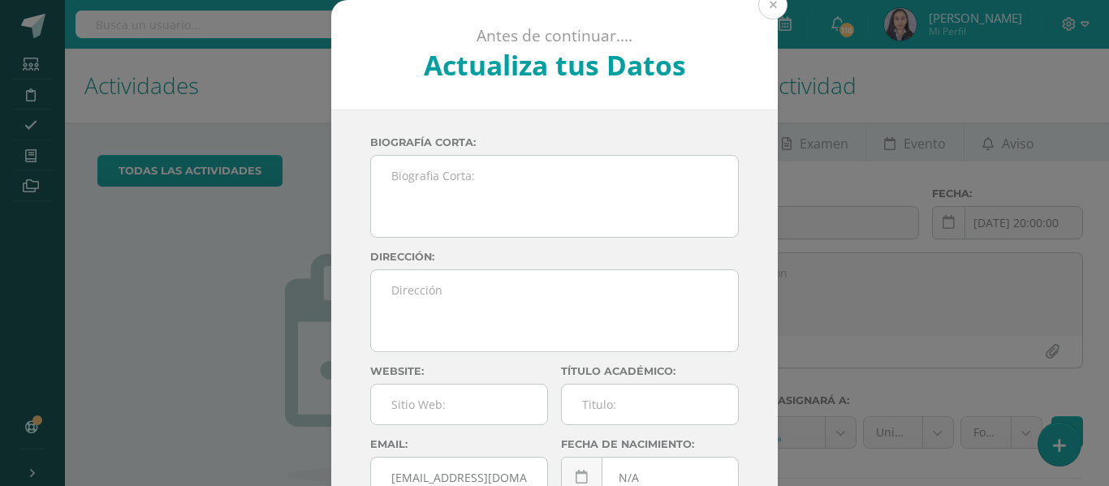
click at [770, 11] on button at bounding box center [772, 4] width 29 height 29
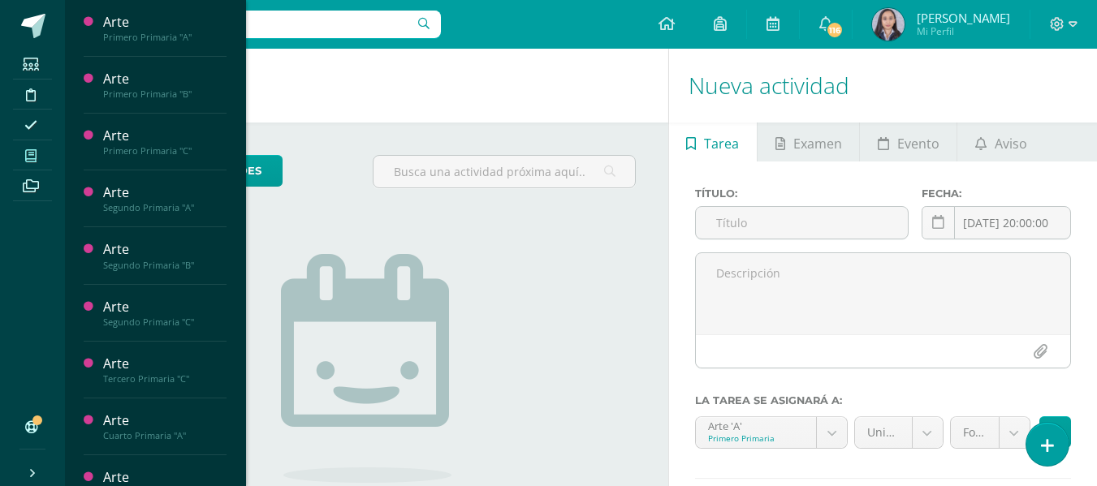
click at [29, 150] on icon at bounding box center [30, 155] width 11 height 13
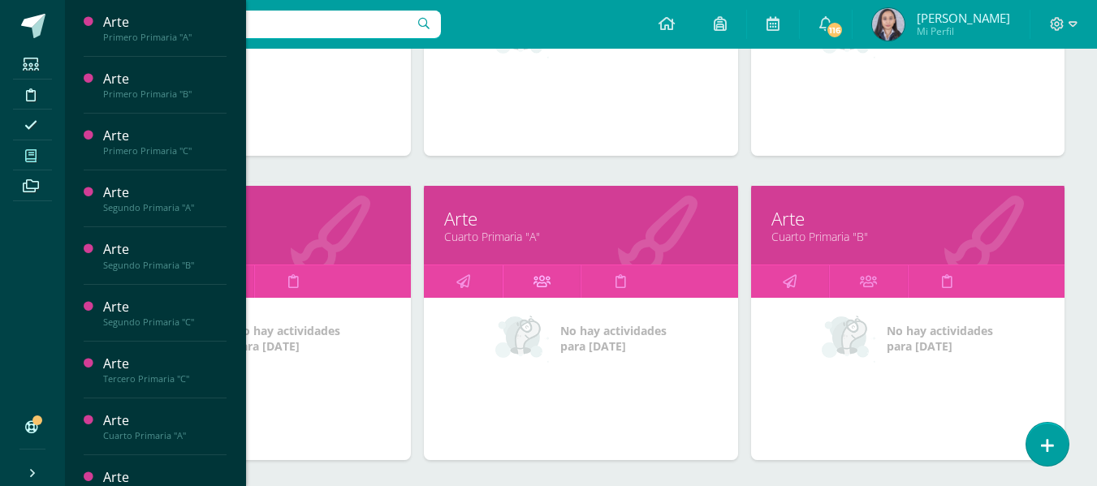
scroll to position [731, 0]
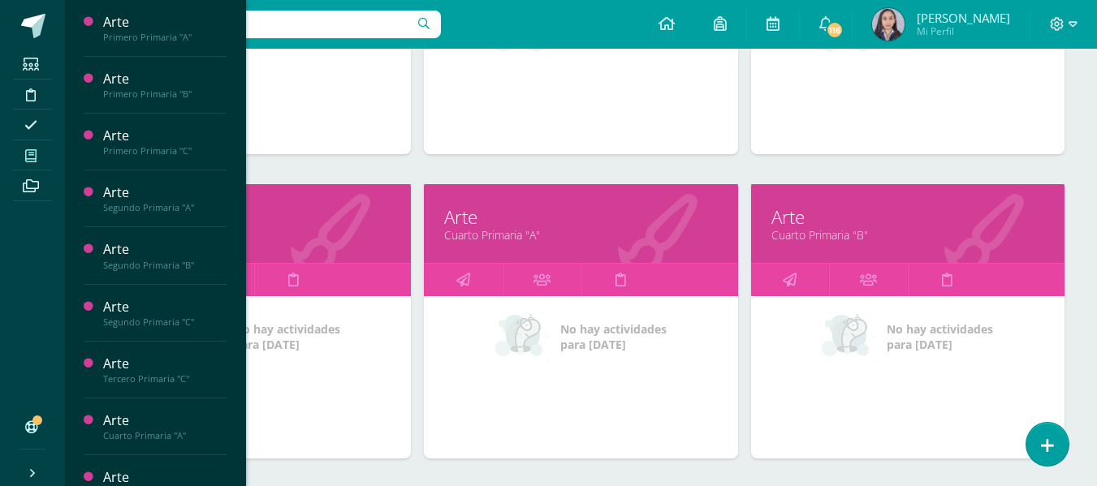
click at [260, 233] on link "Tercero Primaria "C"" at bounding box center [254, 234] width 273 height 15
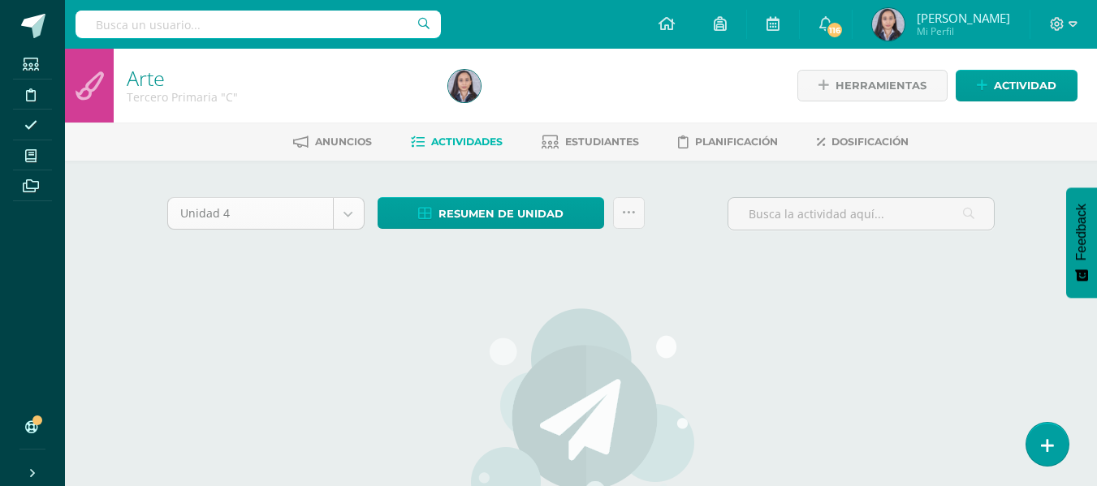
click at [344, 224] on body "Estudiantes Disciplina Asistencia Mis cursos Archivos Soporte Ayuda Reportar un…" at bounding box center [548, 351] width 1097 height 702
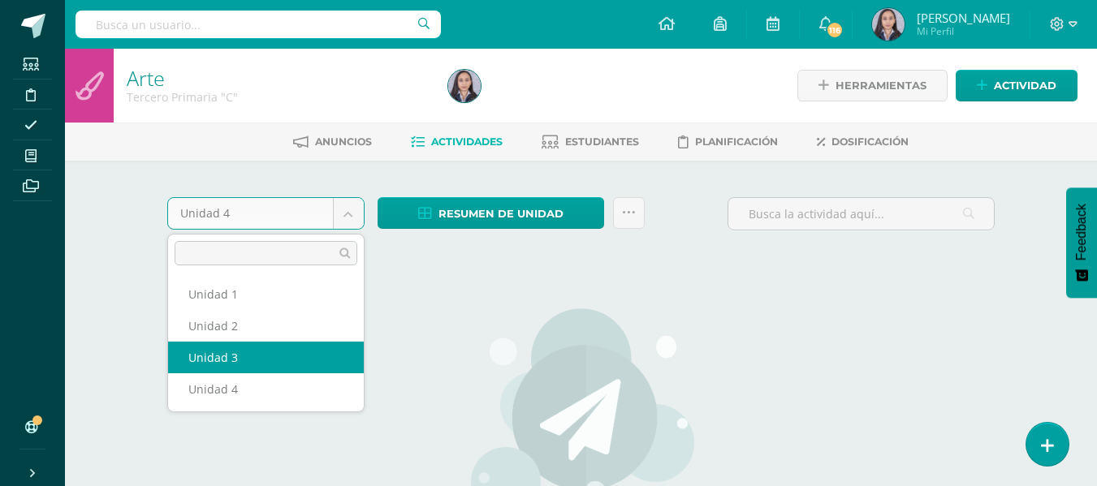
select select "Unidad 3"
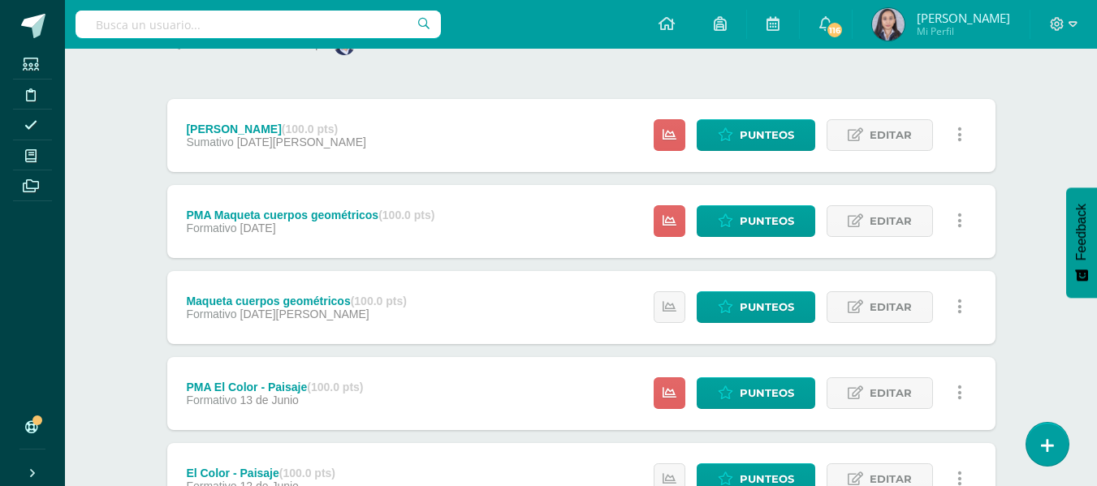
scroll to position [216, 0]
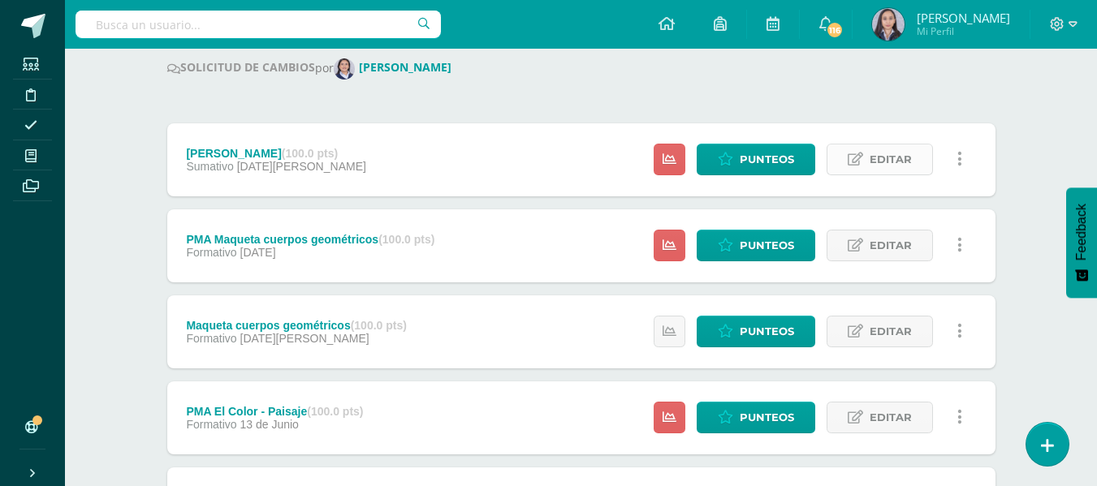
click at [864, 155] on link "Editar" at bounding box center [880, 160] width 106 height 32
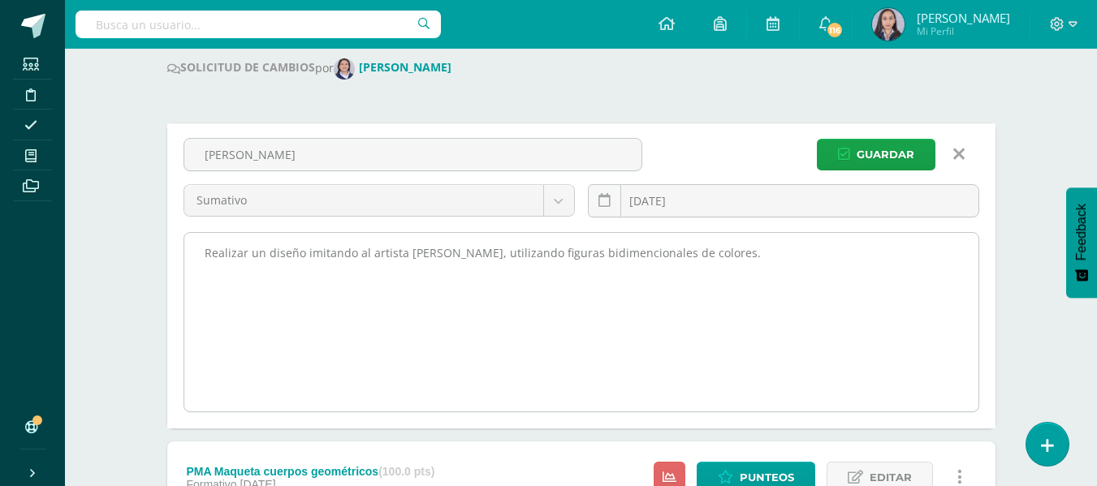
click at [711, 256] on textarea "Realizar un diseño imitando al artista Paul Klee, utilizando figuras bidimencio…" at bounding box center [581, 322] width 794 height 179
type textarea "R"
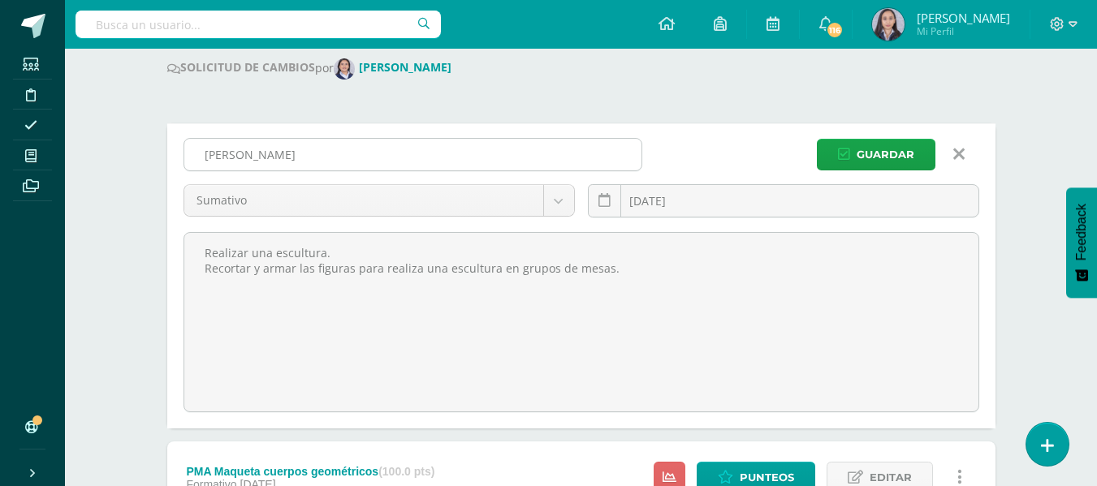
type textarea "Realizar una escultura. Recortar y armar las figuras para realiza una escultura…"
click at [309, 162] on input "Paul Klee" at bounding box center [412, 155] width 457 height 32
type input "P"
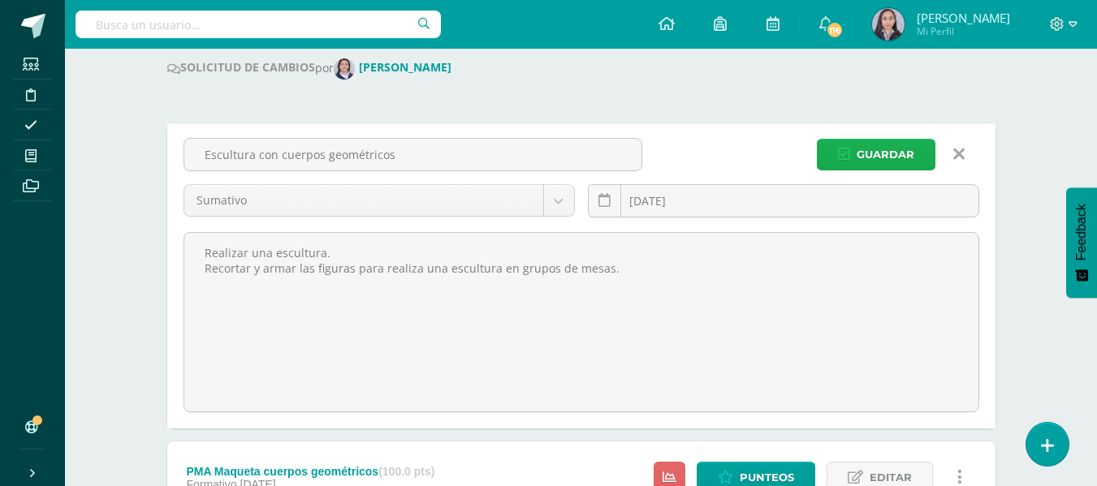
type input "Escultura con cuerpos geométricos"
click at [901, 147] on span "Guardar" at bounding box center [886, 155] width 58 height 30
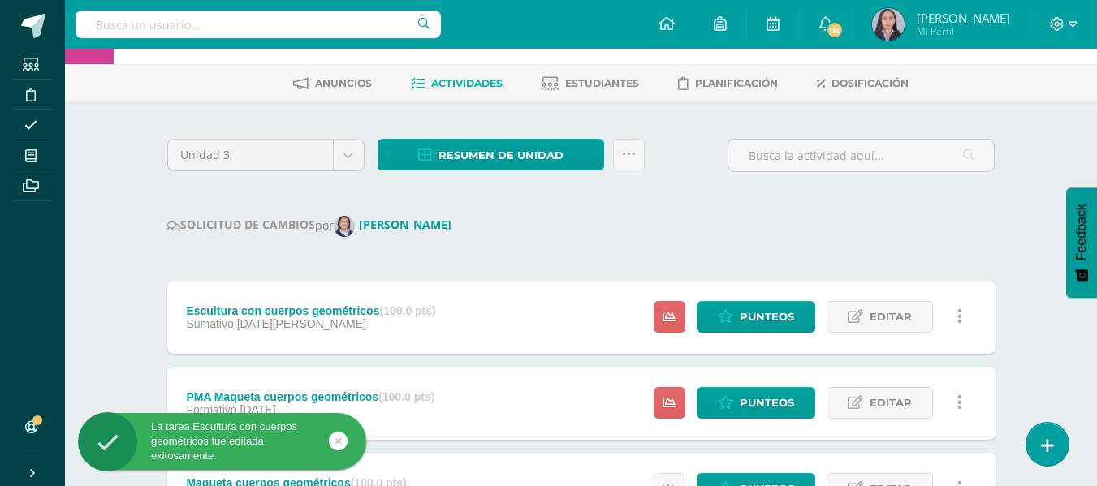
scroll to position [162, 0]
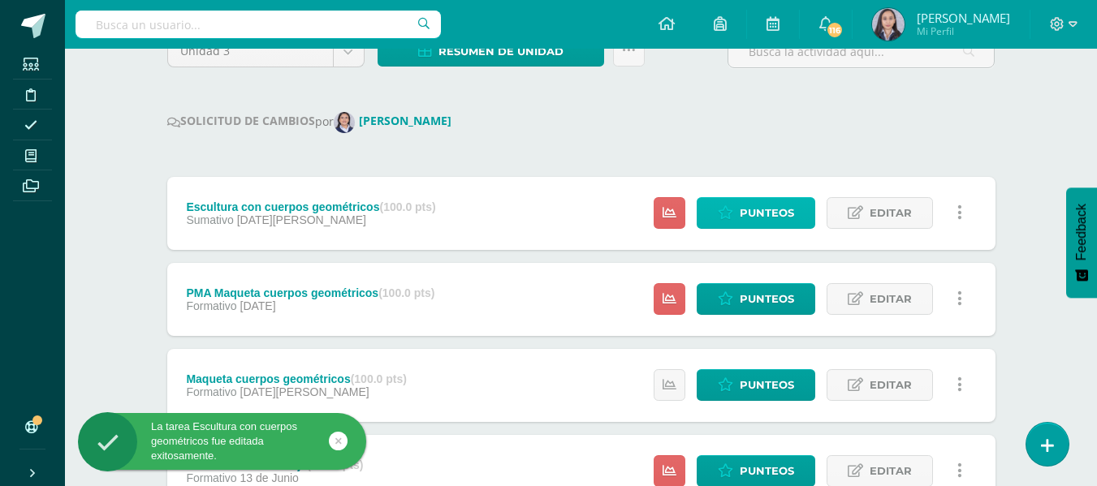
click at [741, 210] on span "Punteos" at bounding box center [767, 213] width 54 height 30
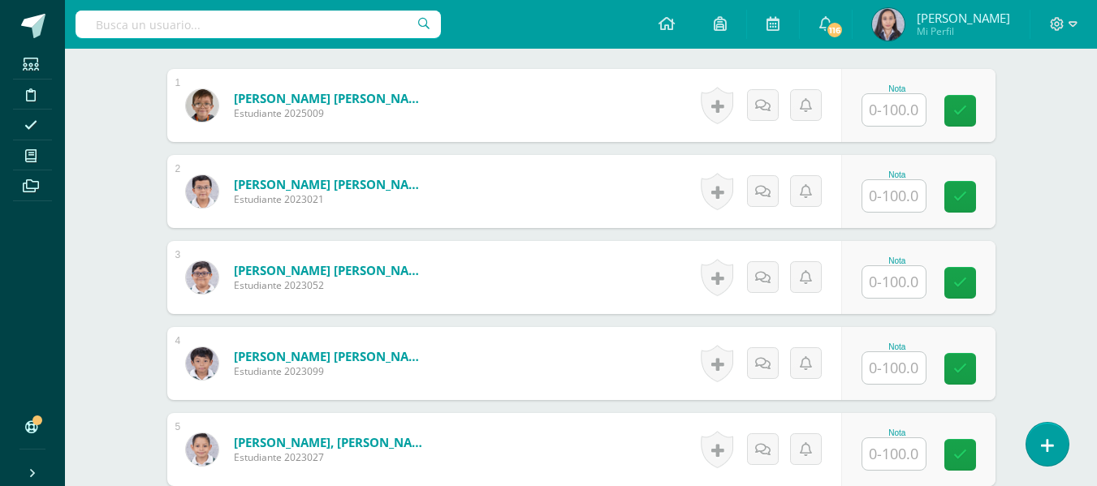
scroll to position [512, 0]
click at [923, 119] on input "text" at bounding box center [893, 109] width 63 height 32
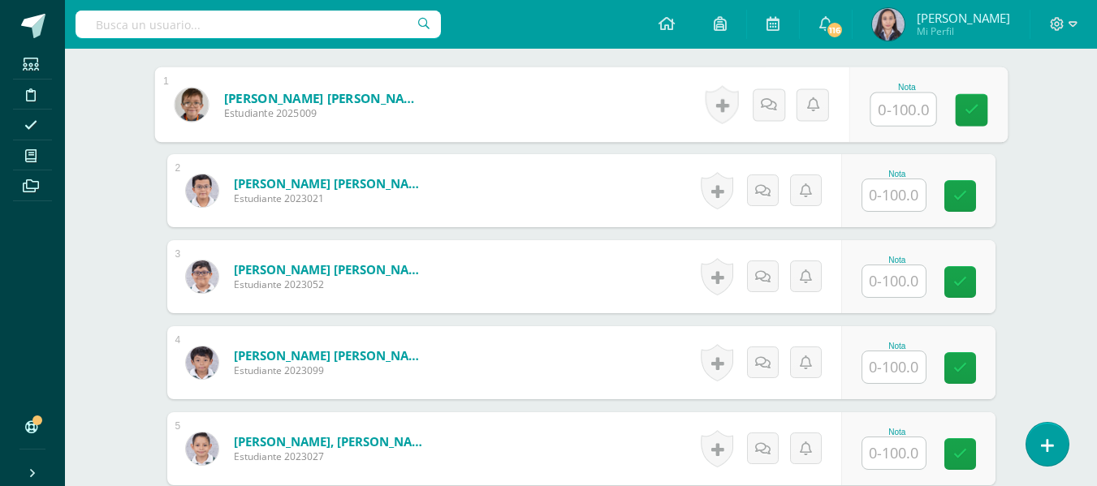
scroll to position [512, 0]
type input "76"
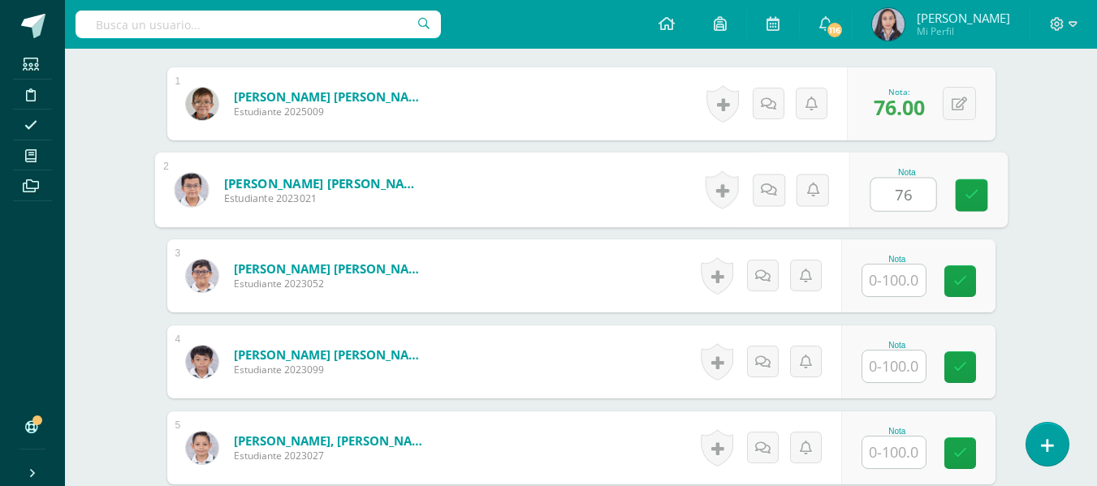
type input "76"
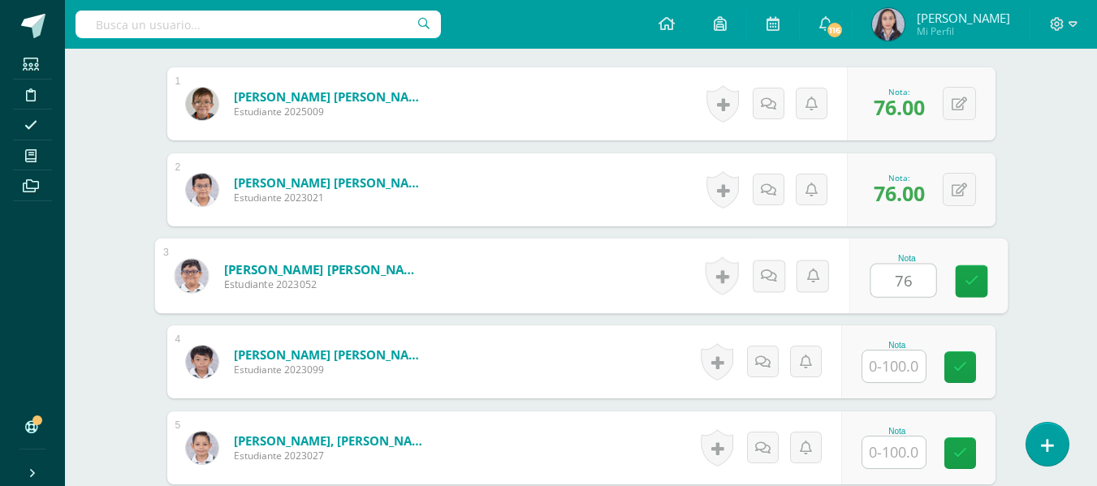
type input "76"
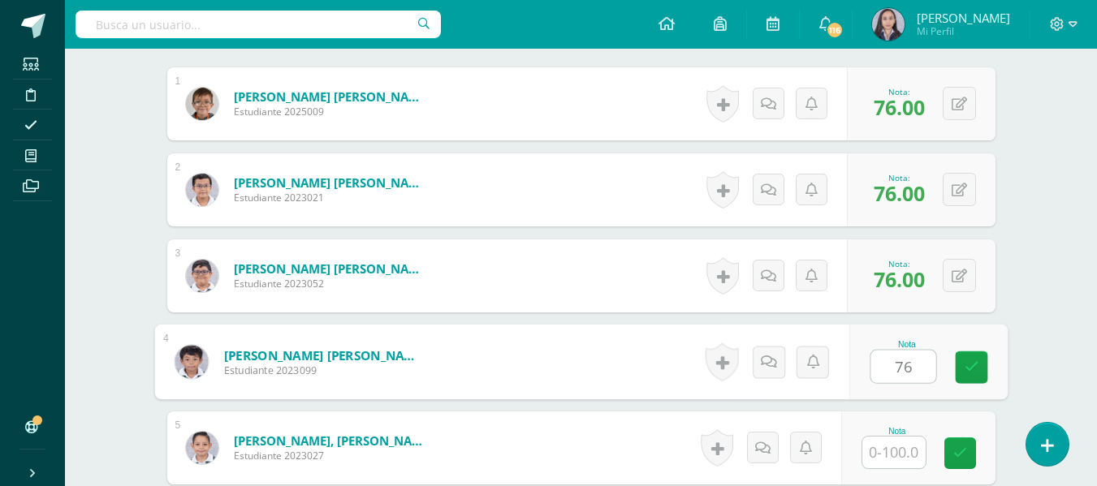
type input "76"
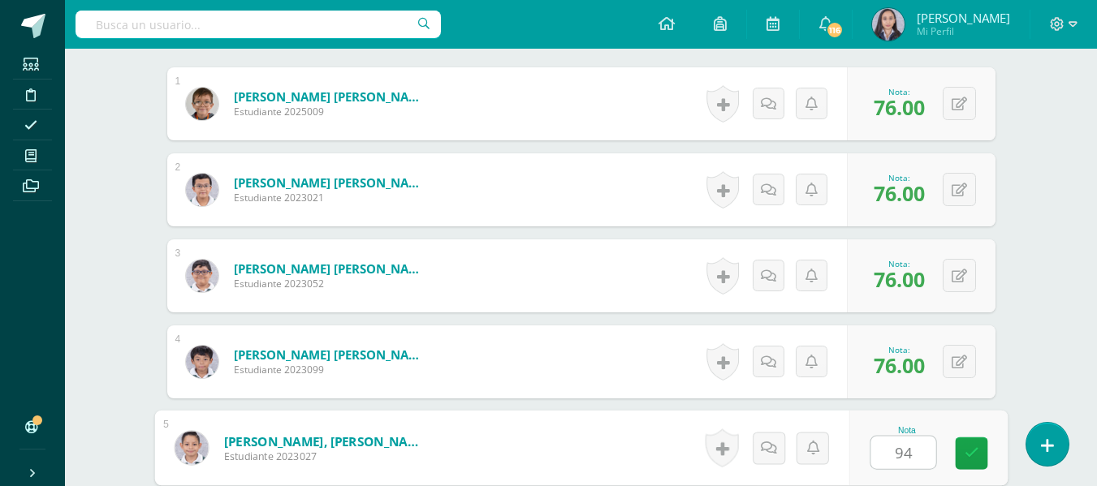
type input "94"
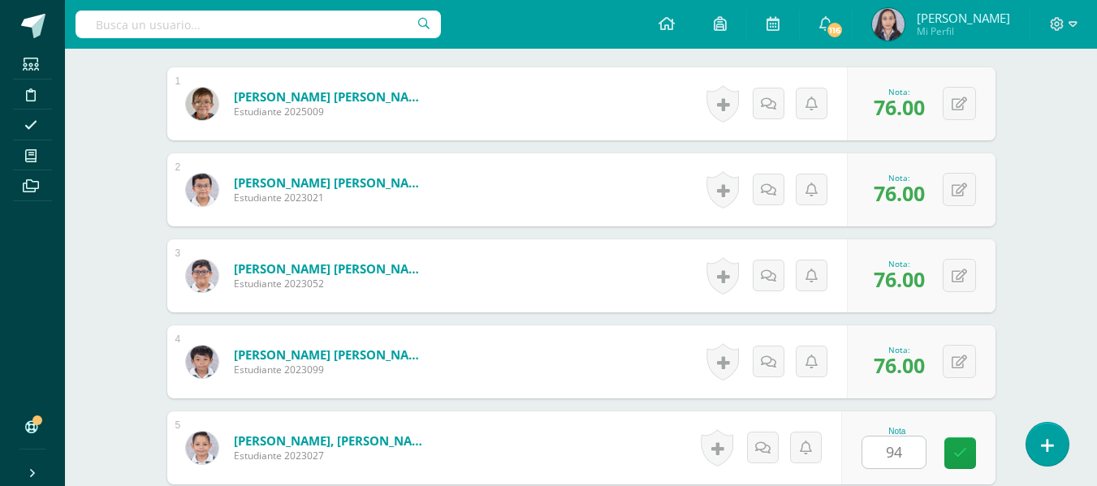
scroll to position [808, 0]
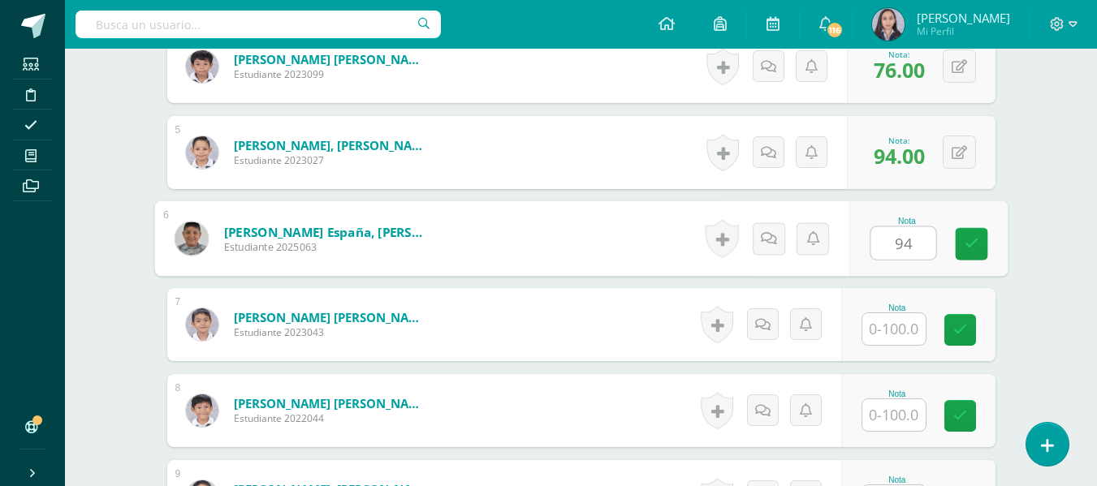
type input "94"
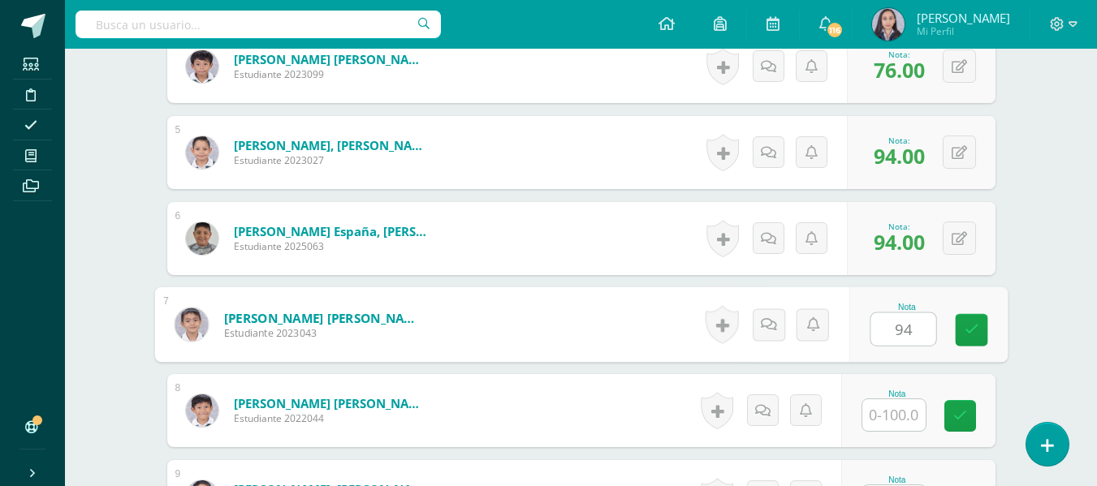
type input "94"
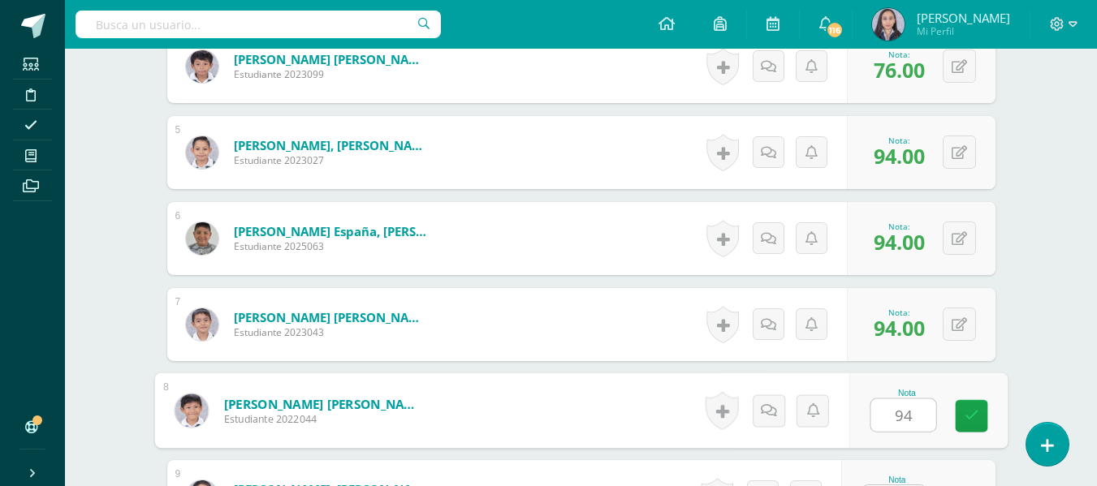
type input "94"
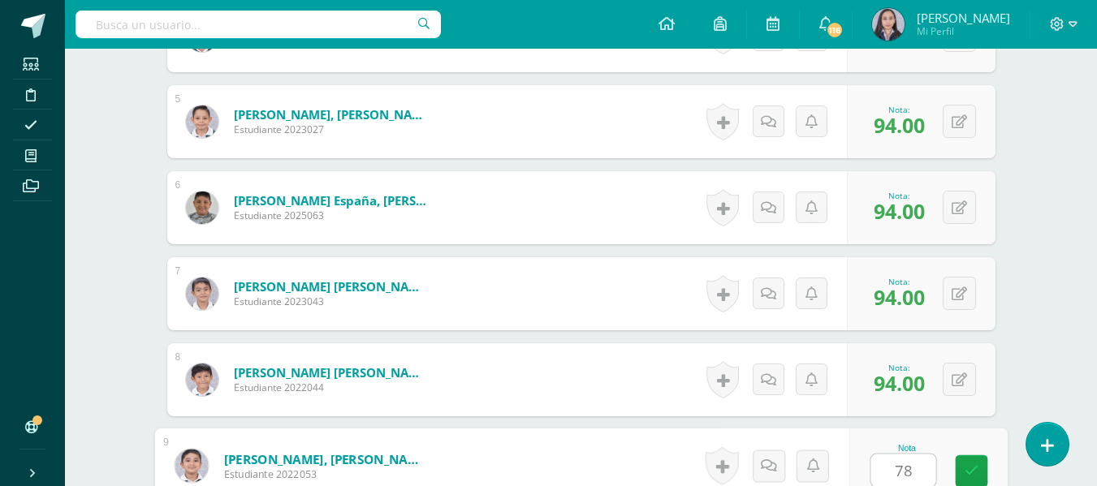
type input "78"
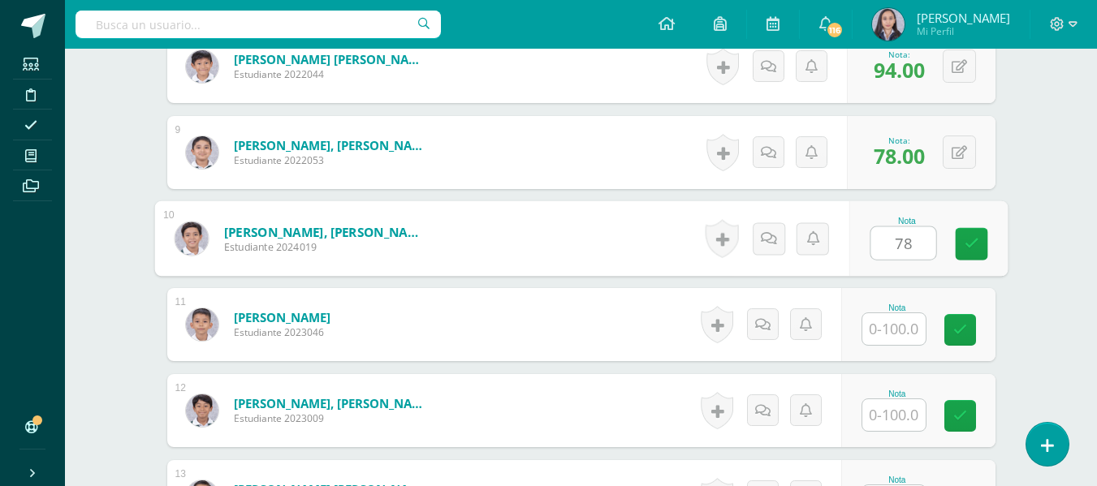
type input "78"
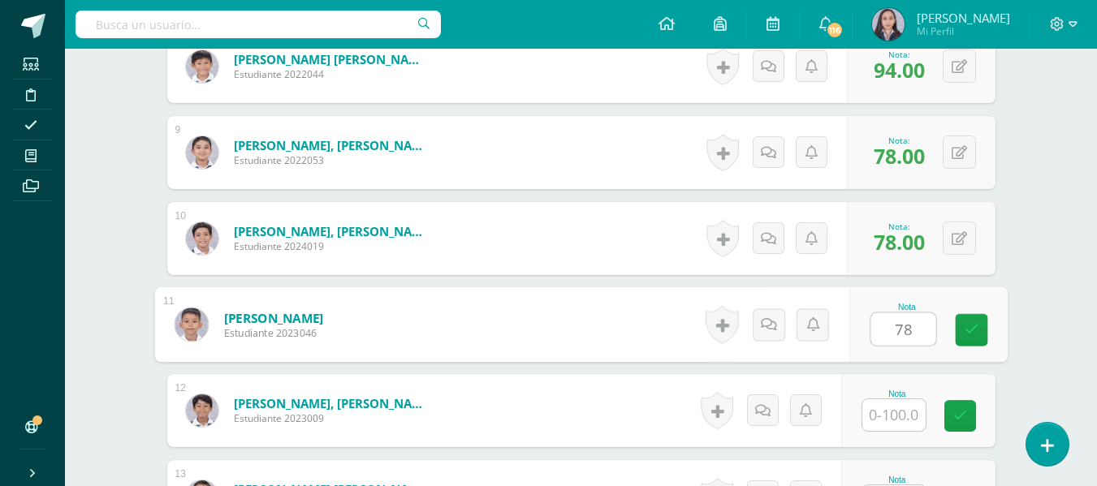
type input "78"
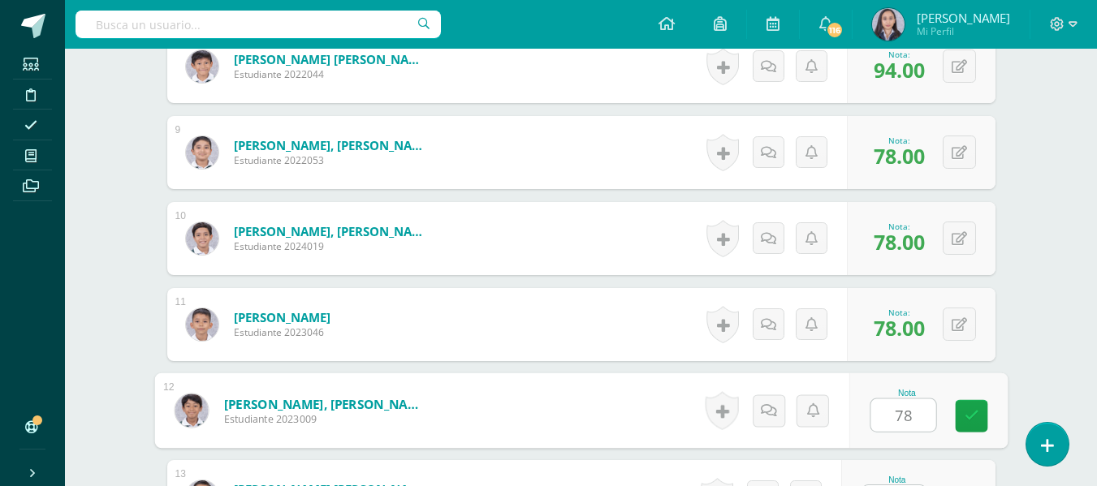
type input "78"
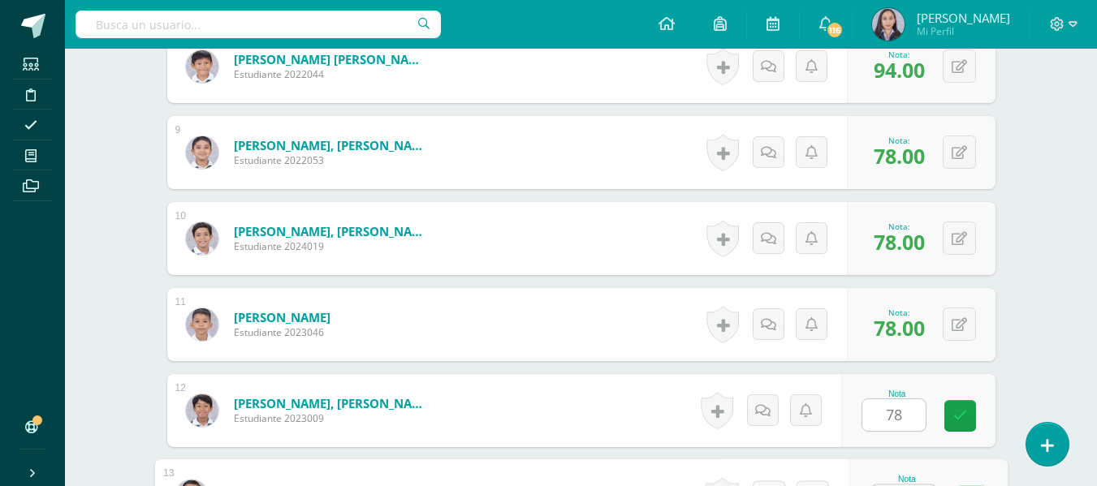
scroll to position [1183, 0]
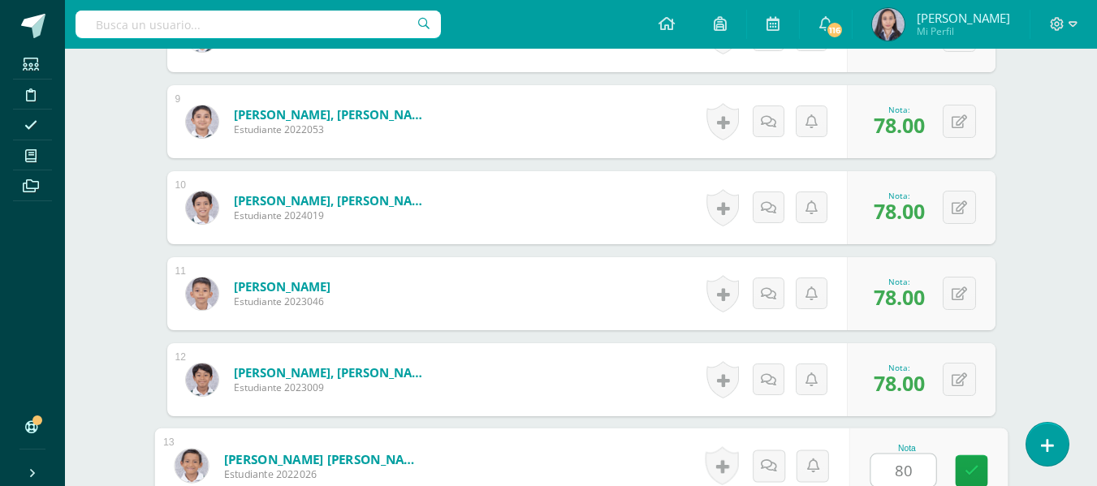
type input "80"
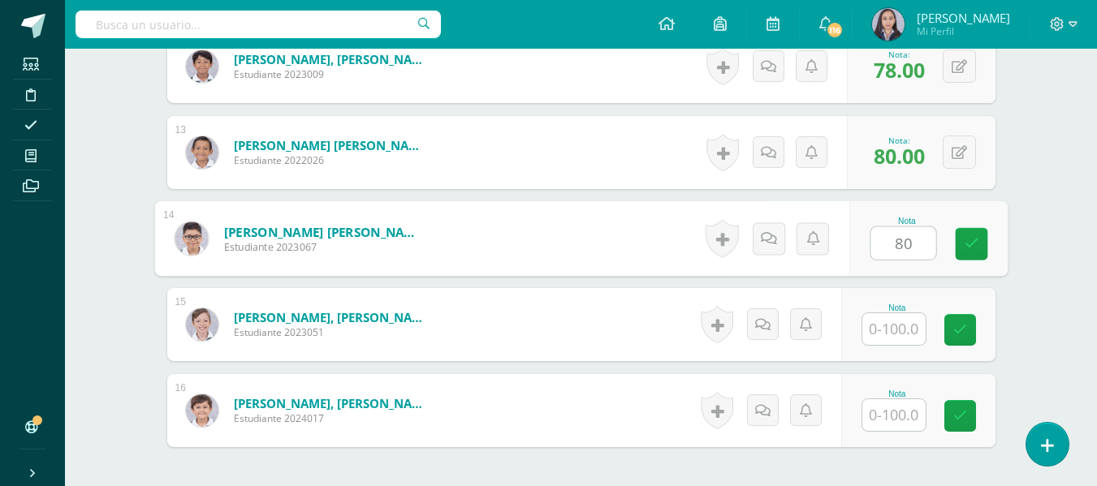
type input "80"
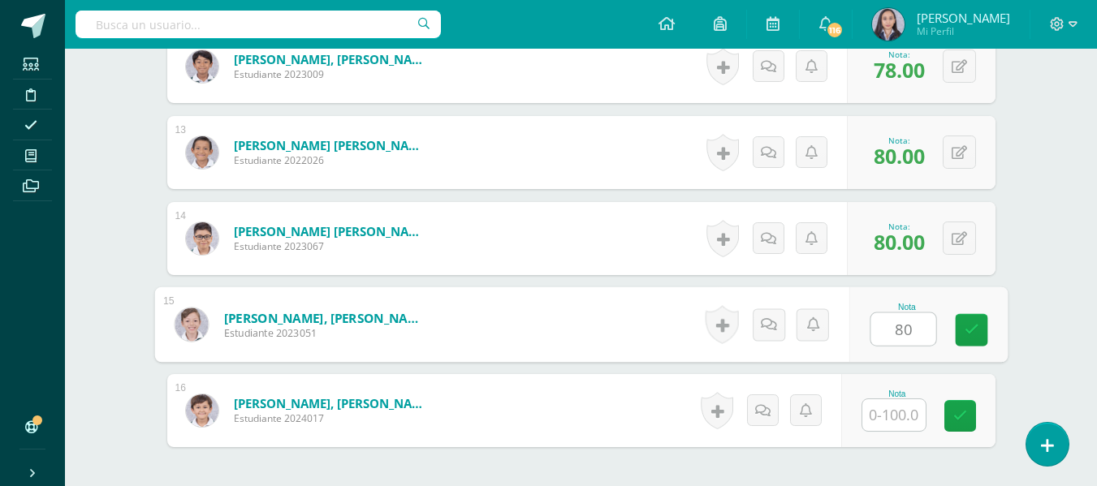
type input "80"
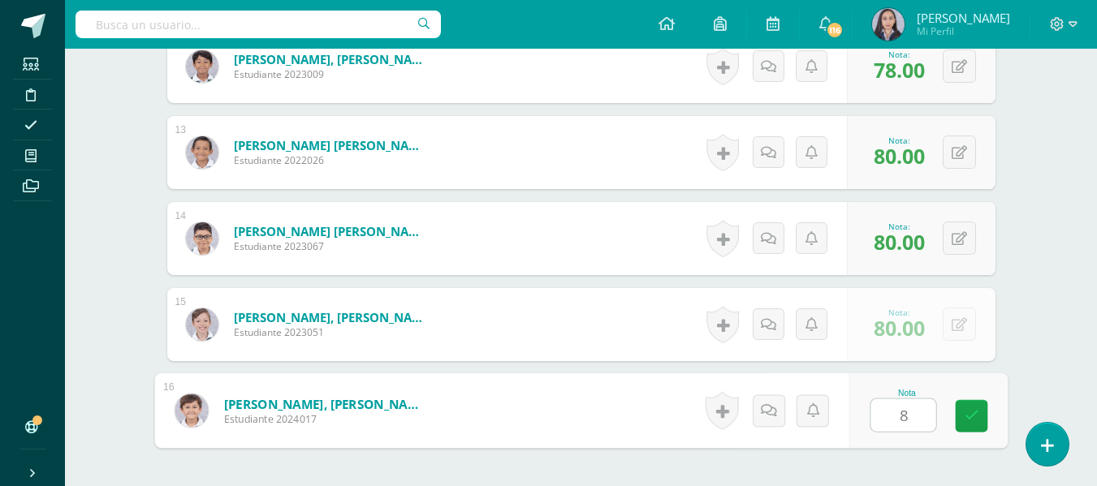
type input "80"
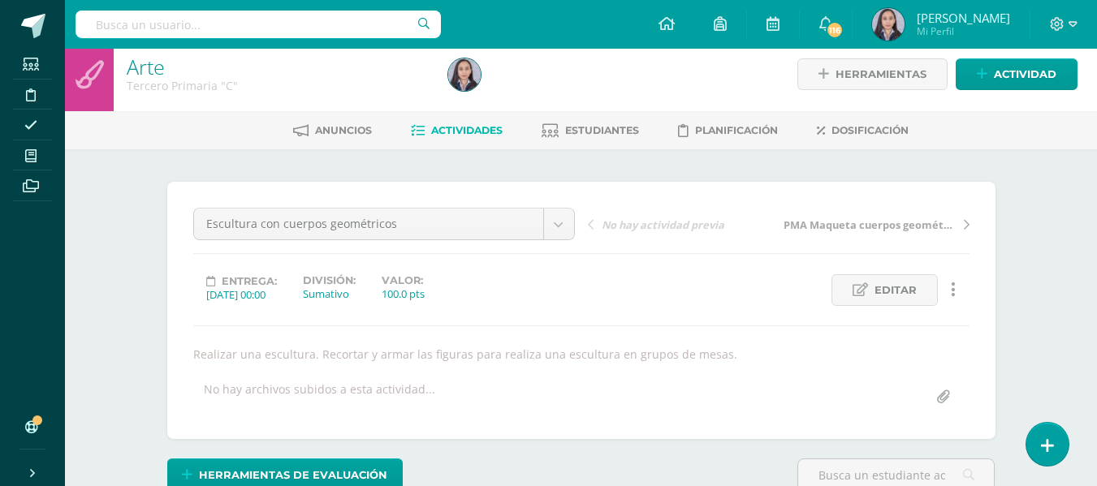
scroll to position [0, 0]
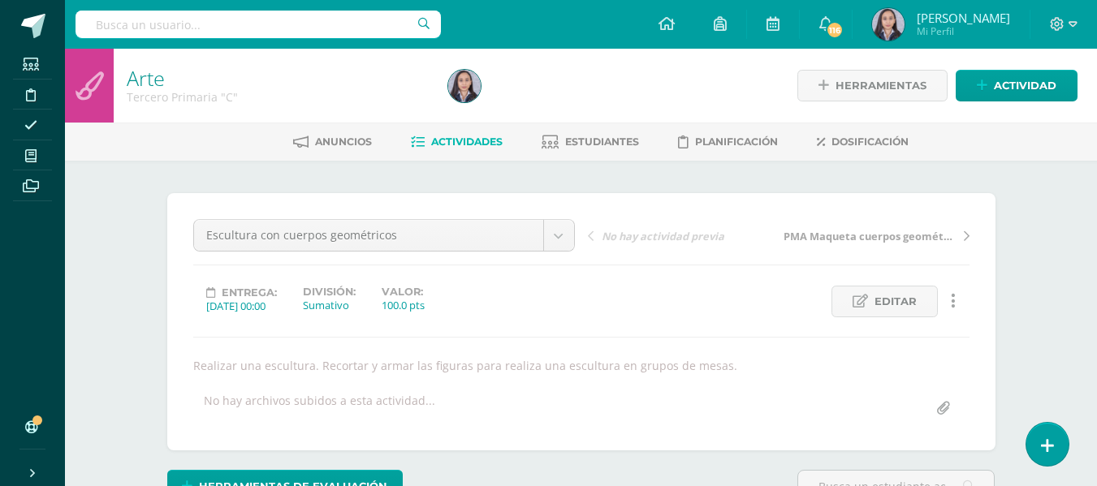
click at [467, 145] on span "Actividades" at bounding box center [466, 142] width 71 height 12
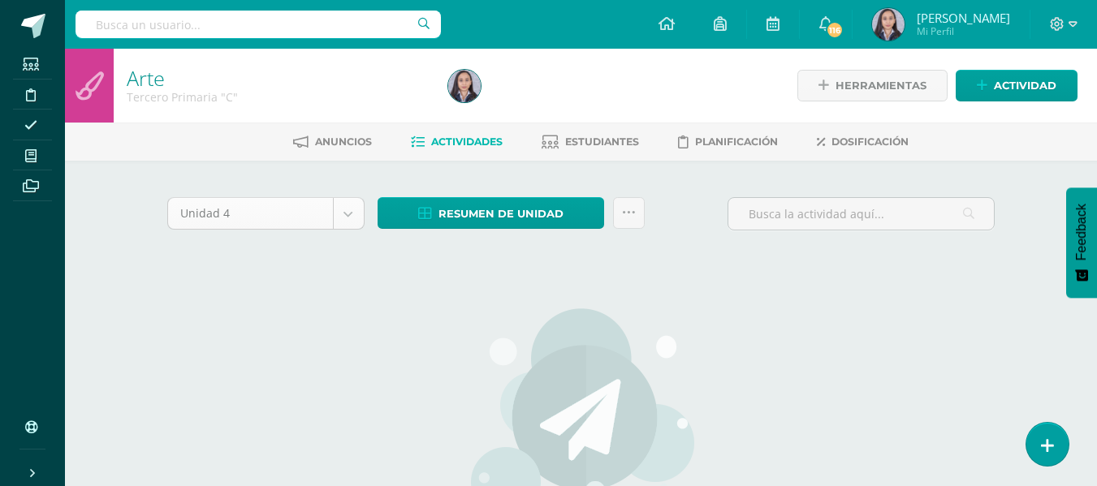
click at [344, 215] on body "Estudiantes Disciplina Asistencia Mis cursos Archivos Soporte Ayuda Reportar un…" at bounding box center [548, 351] width 1097 height 702
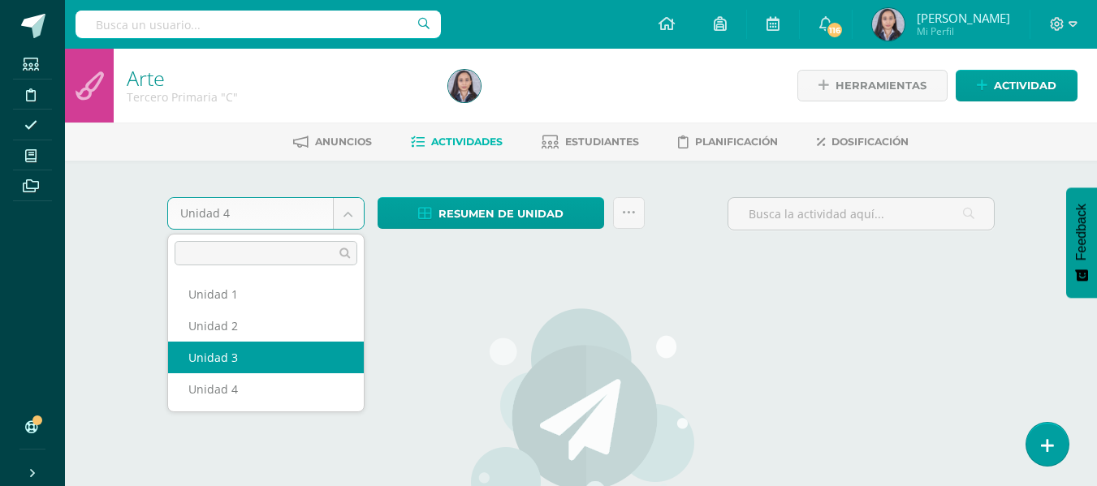
select select "Unidad 3"
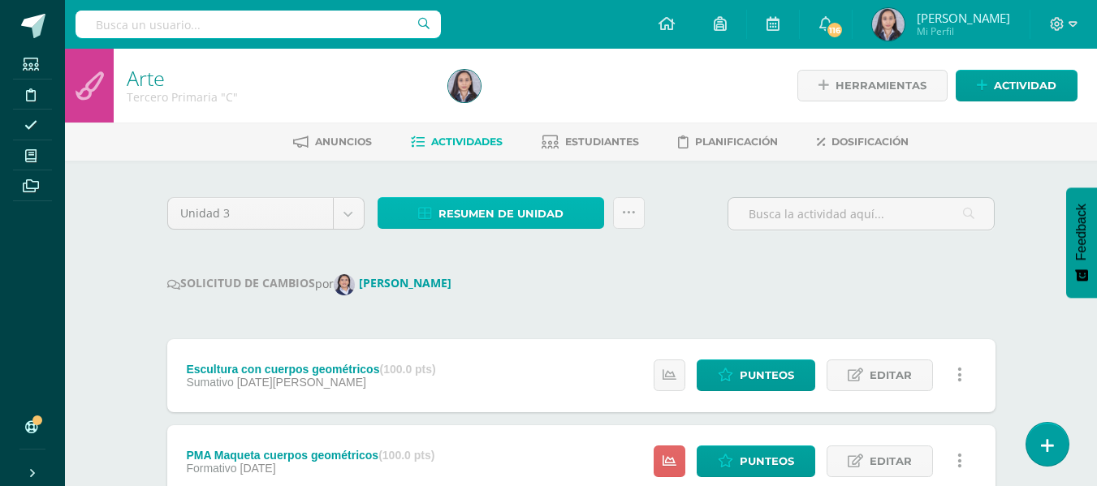
click at [521, 219] on span "Resumen de unidad" at bounding box center [501, 214] width 125 height 30
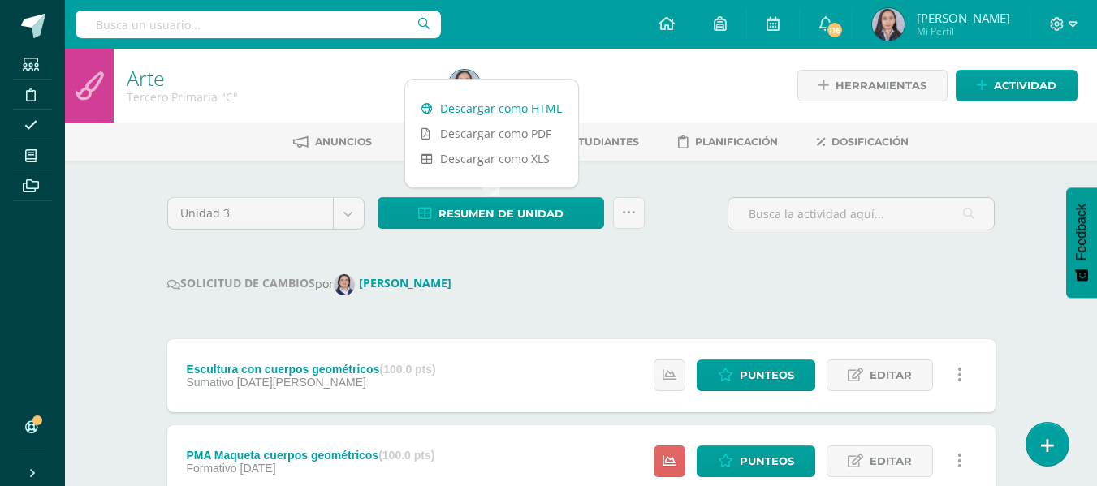
click at [508, 112] on link "Descargar como HTML" at bounding box center [491, 108] width 173 height 25
click at [630, 212] on icon at bounding box center [629, 213] width 14 height 14
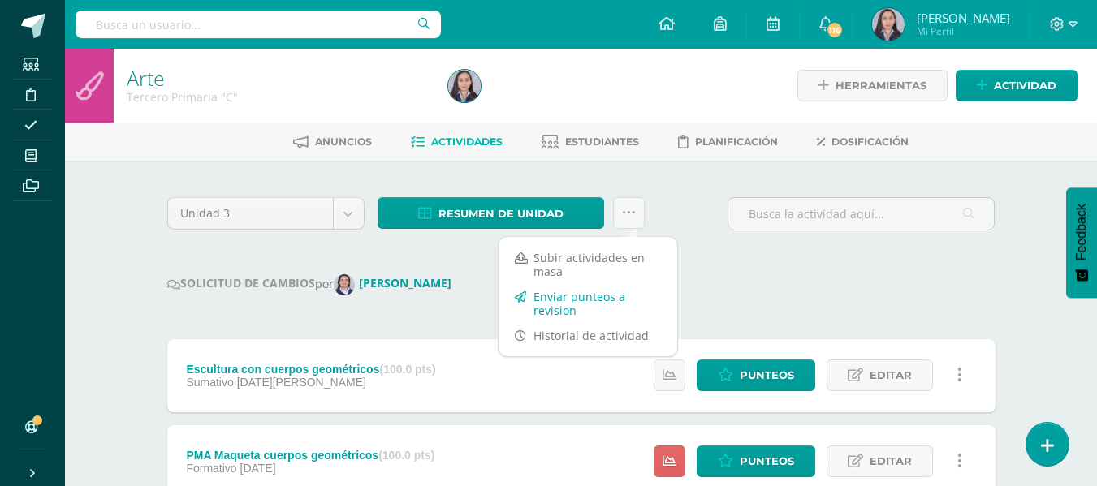
click at [581, 294] on link "Enviar punteos a revision" at bounding box center [588, 303] width 179 height 39
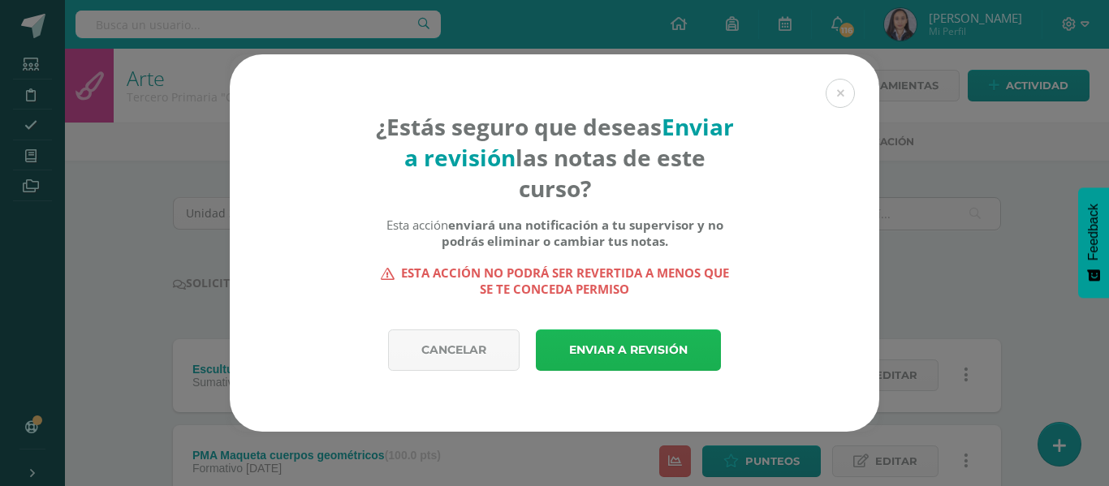
click at [607, 355] on link "Enviar a revisión" at bounding box center [628, 350] width 185 height 41
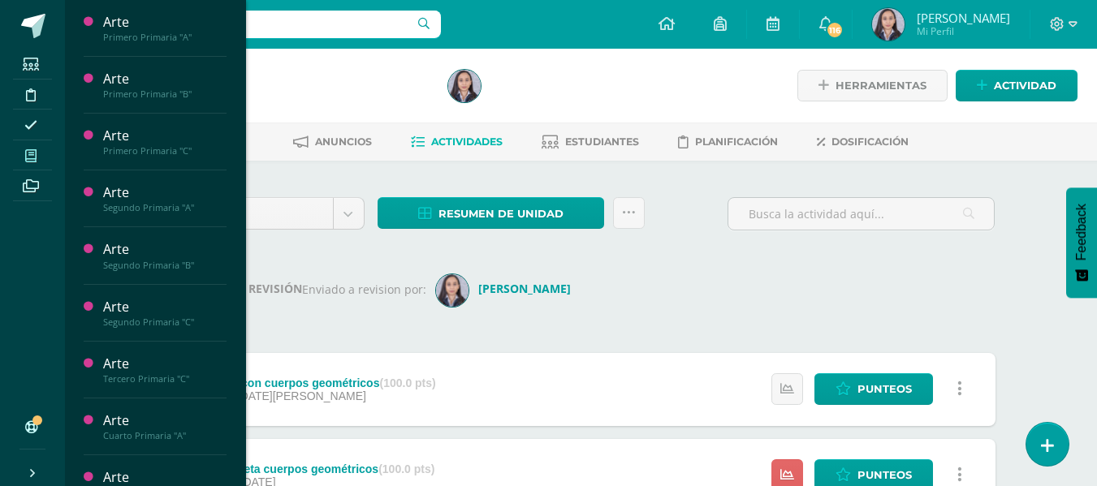
click at [34, 157] on icon at bounding box center [30, 155] width 11 height 13
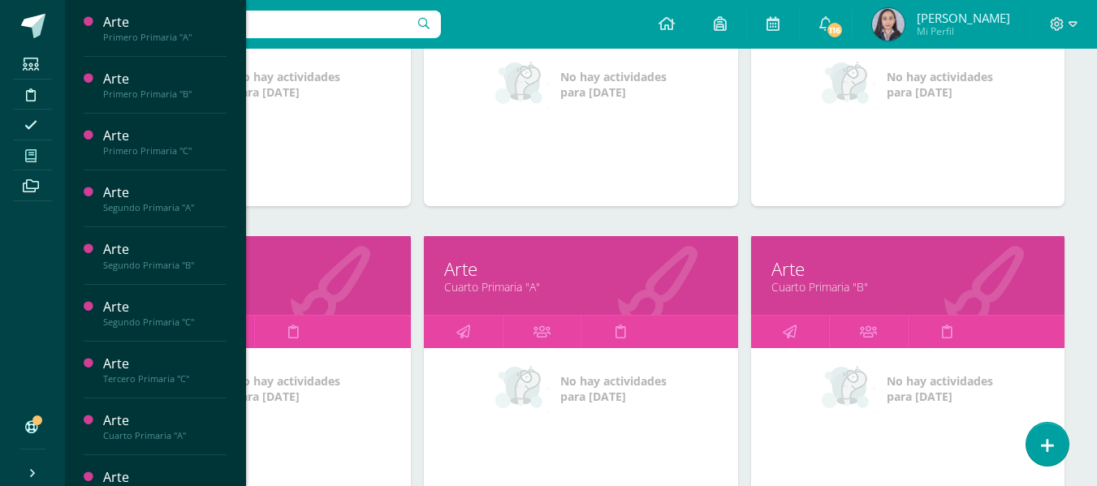
scroll to position [832, 0]
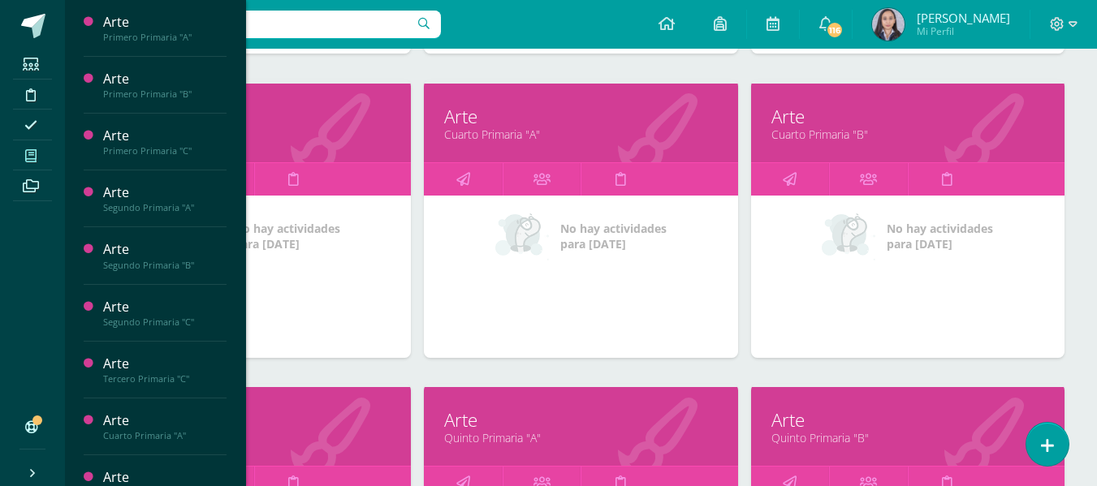
click at [493, 134] on link "Cuarto Primaria "A"" at bounding box center [580, 134] width 273 height 15
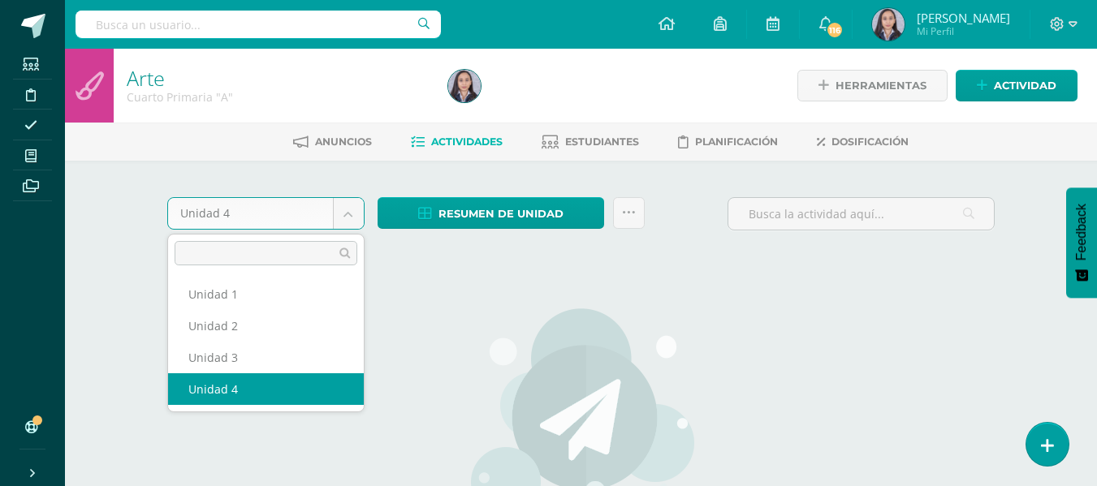
click at [361, 212] on body "Estudiantes Disciplina Asistencia Mis cursos Archivos Soporte Ayuda Reportar un…" at bounding box center [548, 351] width 1097 height 702
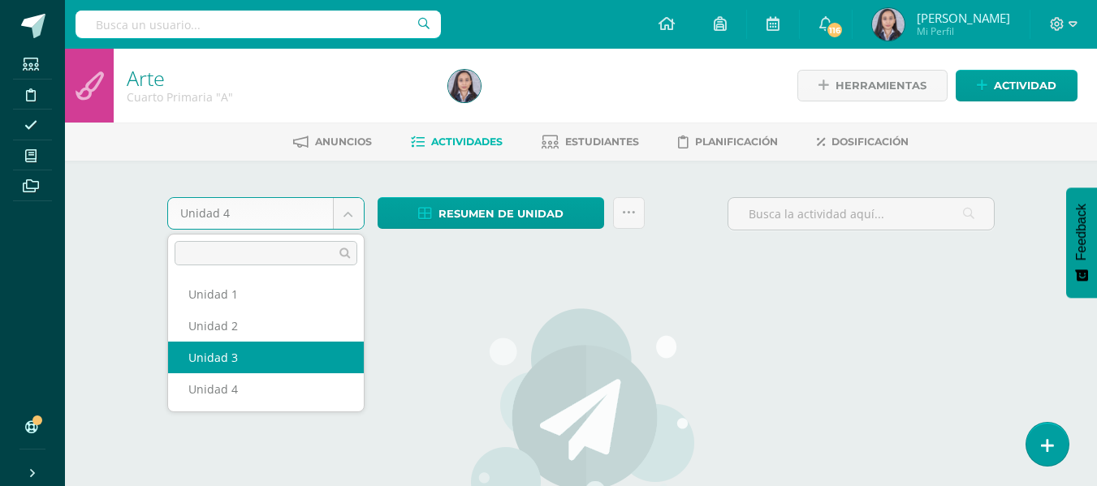
select select "Unidad 3"
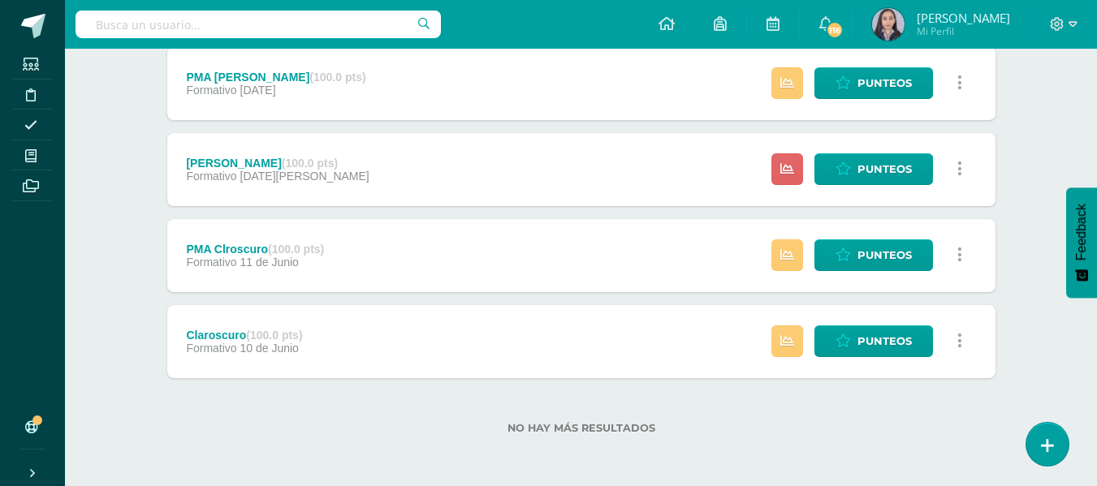
scroll to position [292, 0]
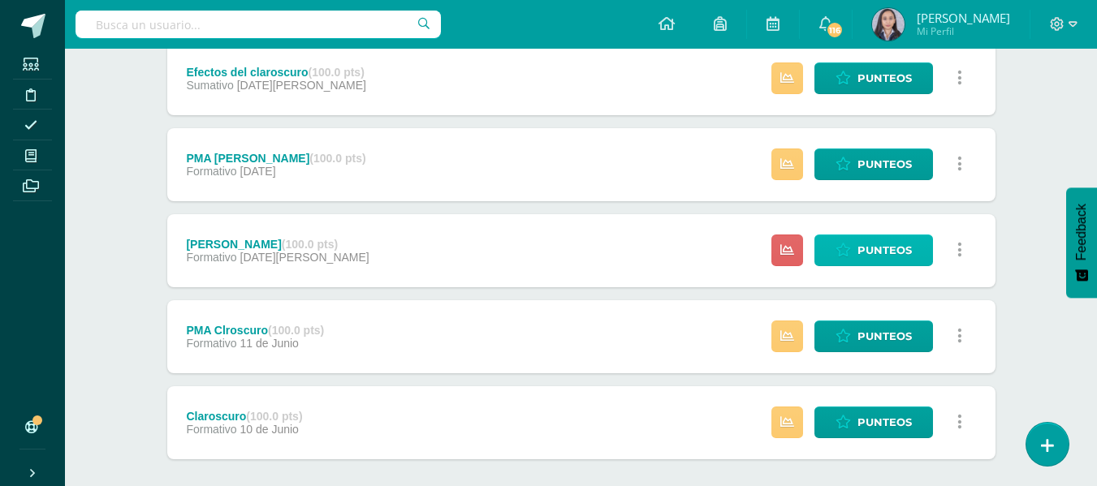
click at [873, 249] on span "Punteos" at bounding box center [885, 251] width 54 height 30
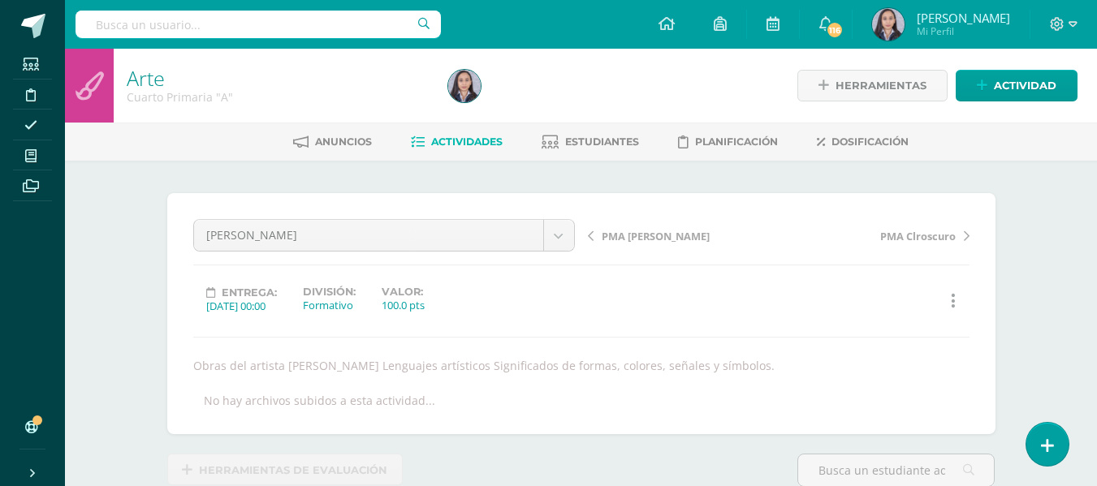
click at [431, 141] on span "Actividades" at bounding box center [466, 142] width 71 height 12
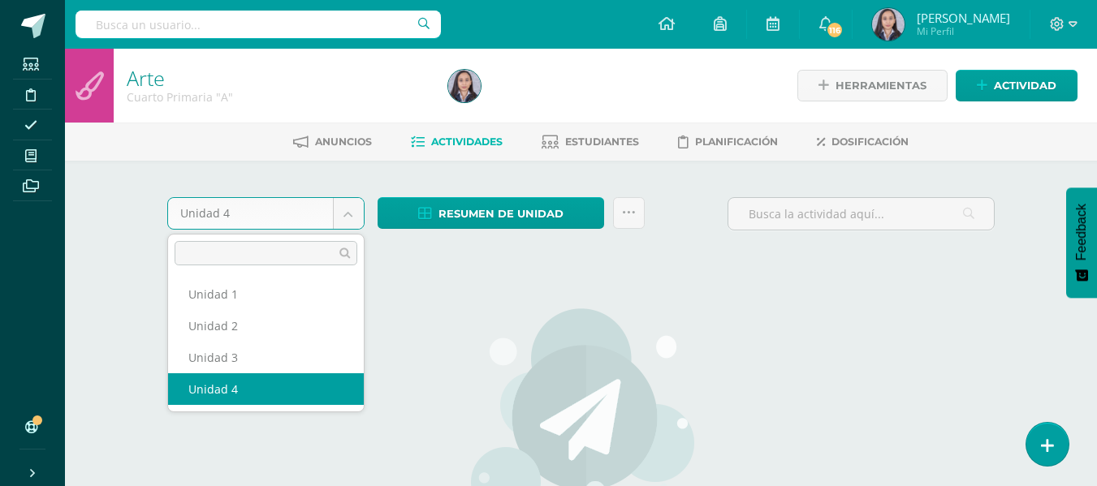
click at [347, 212] on body "Estudiantes Disciplina Asistencia Mis cursos Archivos Soporte Ayuda Reportar un…" at bounding box center [548, 351] width 1097 height 702
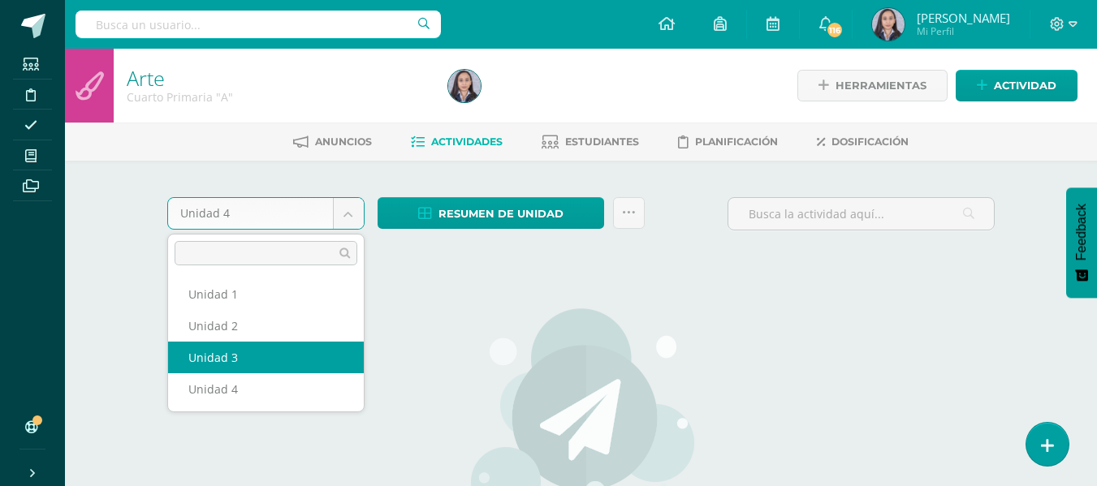
select select "Unidad 3"
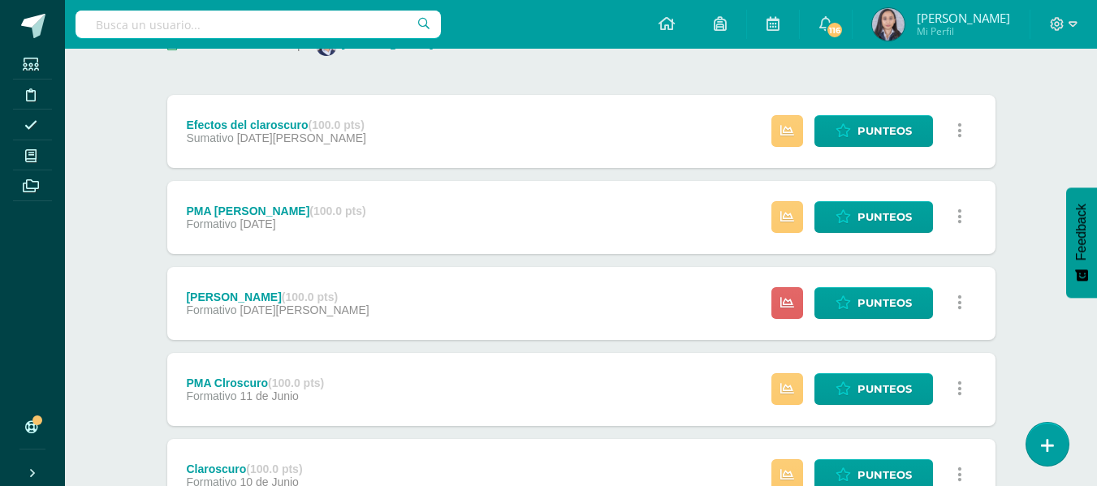
scroll to position [211, 0]
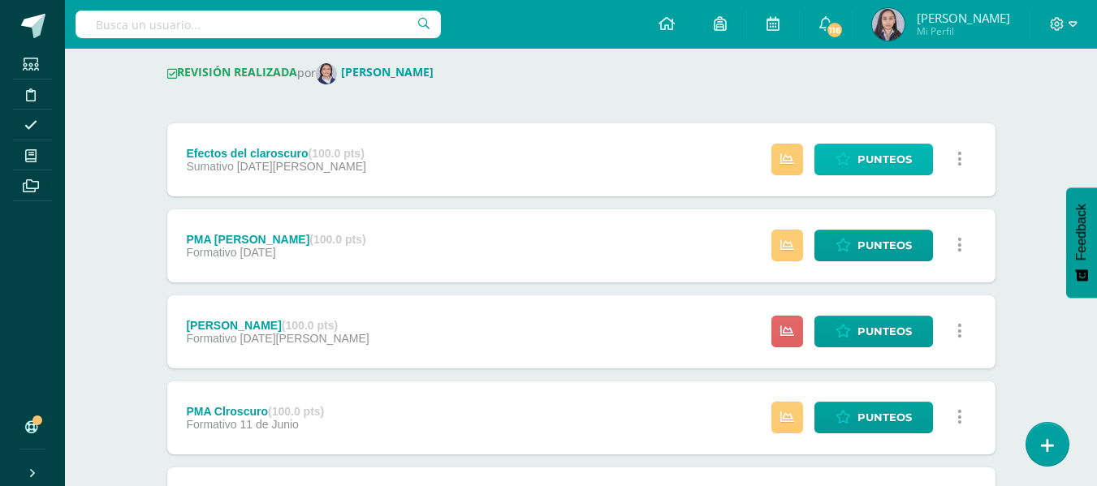
click at [878, 166] on span "Punteos" at bounding box center [885, 160] width 54 height 30
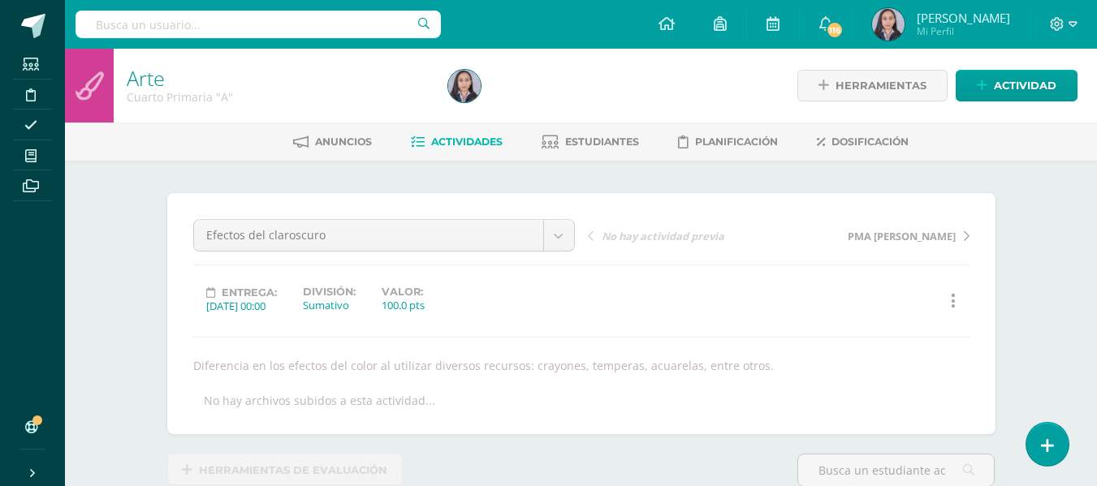
scroll to position [1, 0]
click at [457, 138] on span "Actividades" at bounding box center [466, 141] width 71 height 12
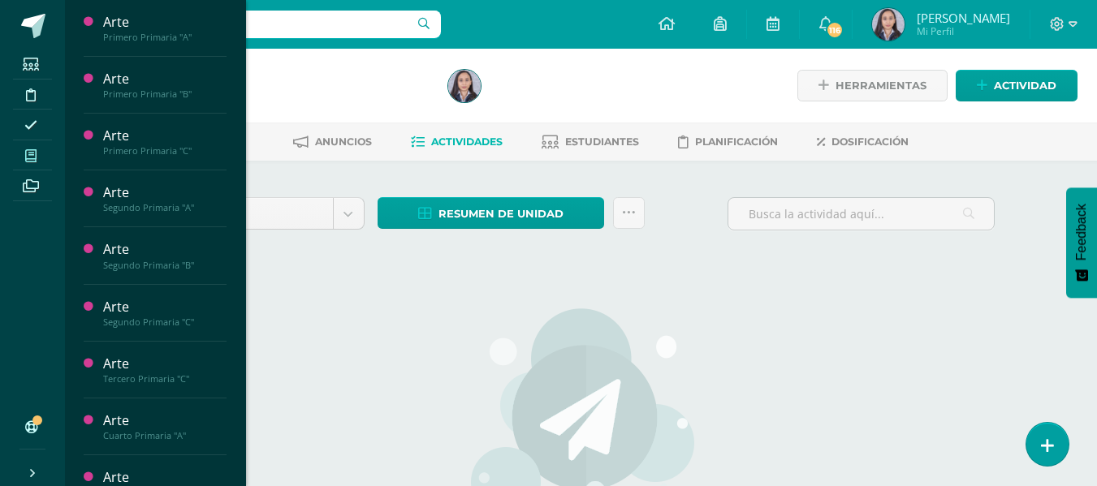
click at [25, 157] on icon at bounding box center [30, 155] width 11 height 13
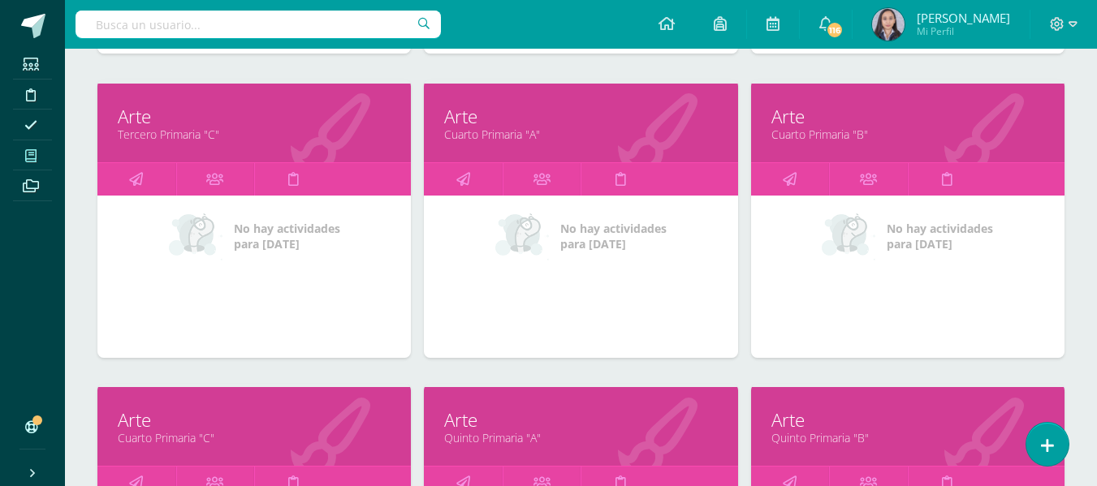
scroll to position [913, 0]
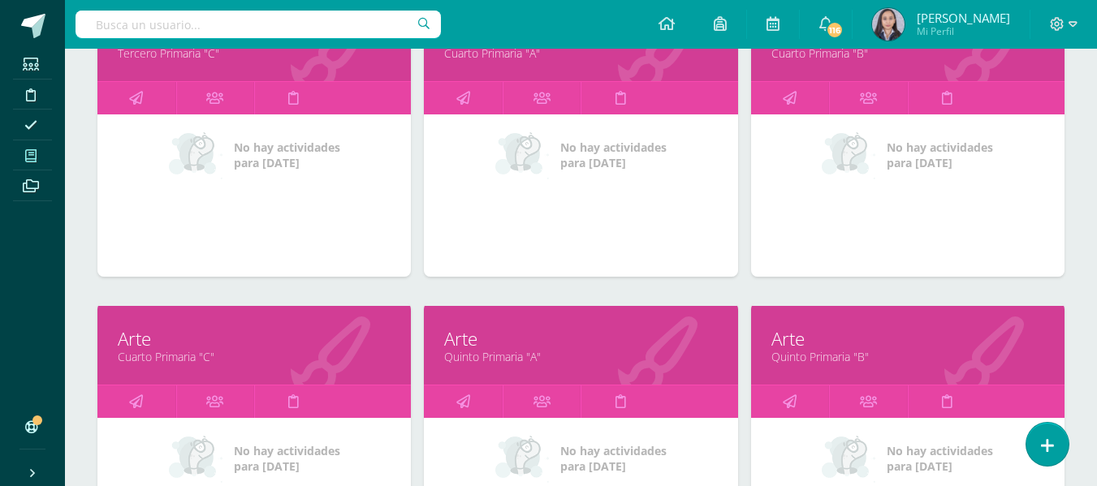
click at [512, 365] on div "Arte Quinto Primaria "A"" at bounding box center [580, 345] width 313 height 79
click at [510, 358] on link "Quinto Primaria "A"" at bounding box center [580, 356] width 273 height 15
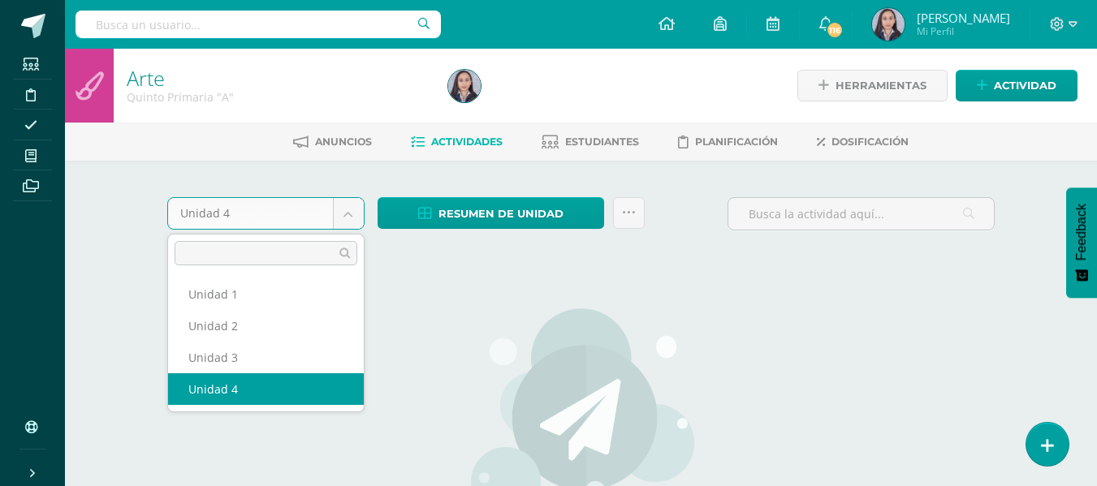
click at [347, 226] on body "Estudiantes Disciplina Asistencia Mis cursos Archivos Soporte Ayuda Reportar un…" at bounding box center [548, 351] width 1097 height 702
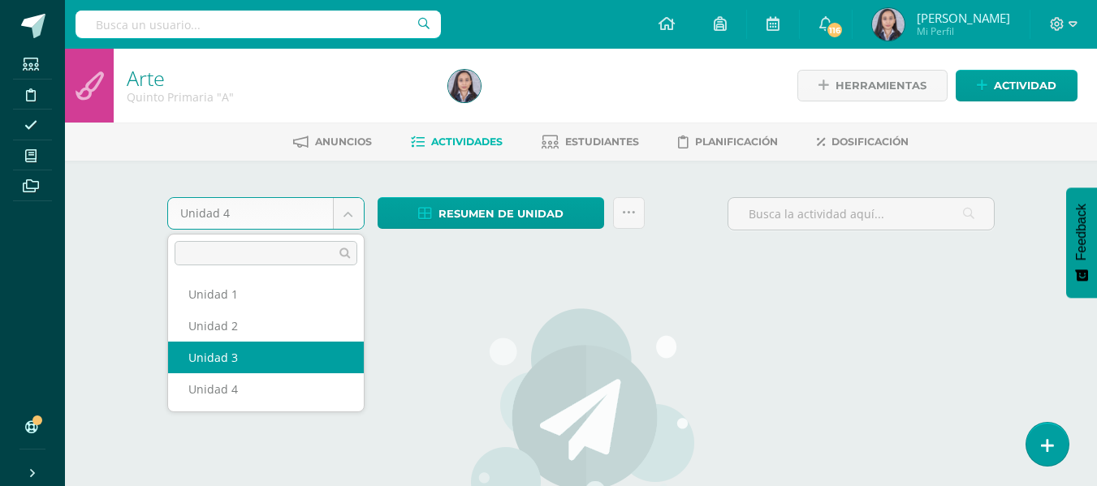
select select "Unidad 3"
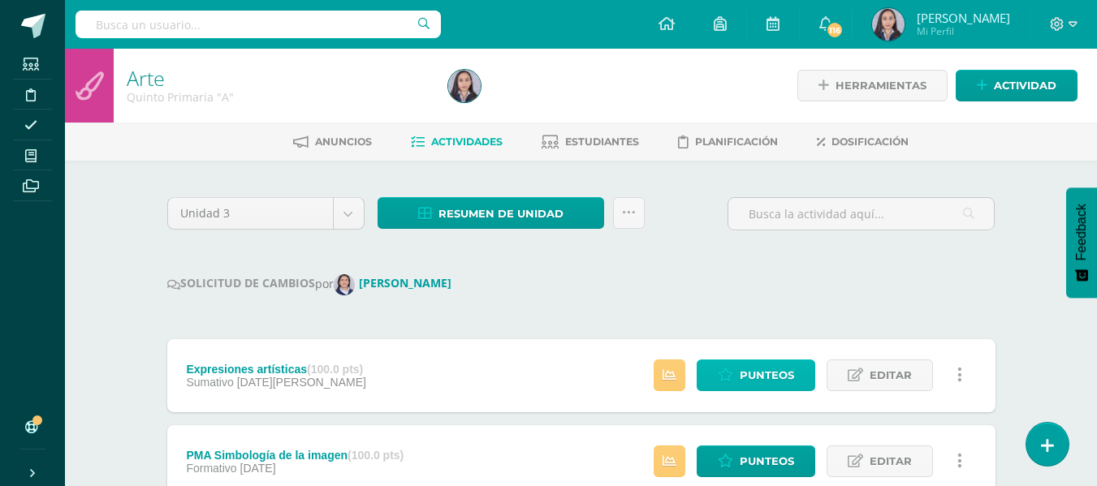
click at [760, 378] on span "Punteos" at bounding box center [767, 376] width 54 height 30
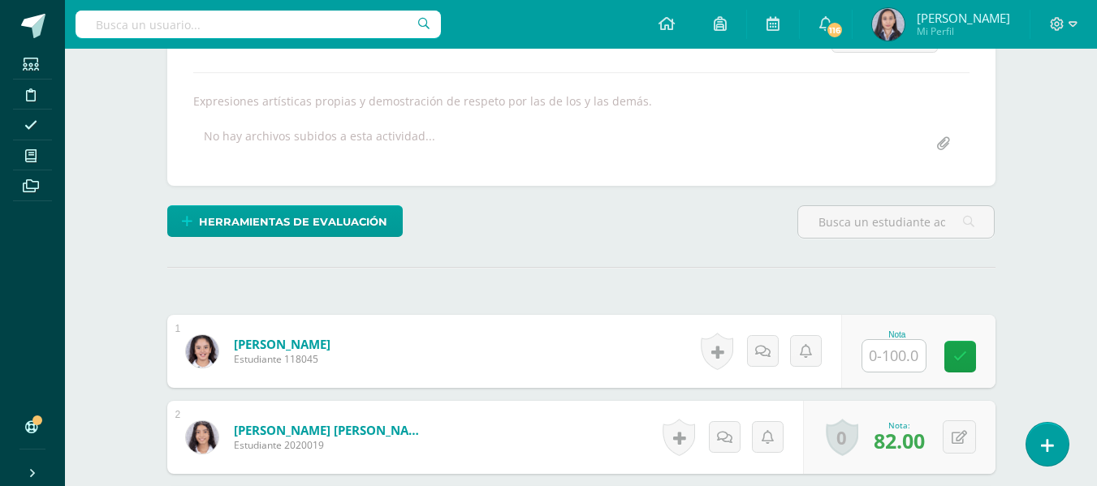
scroll to position [430, 0]
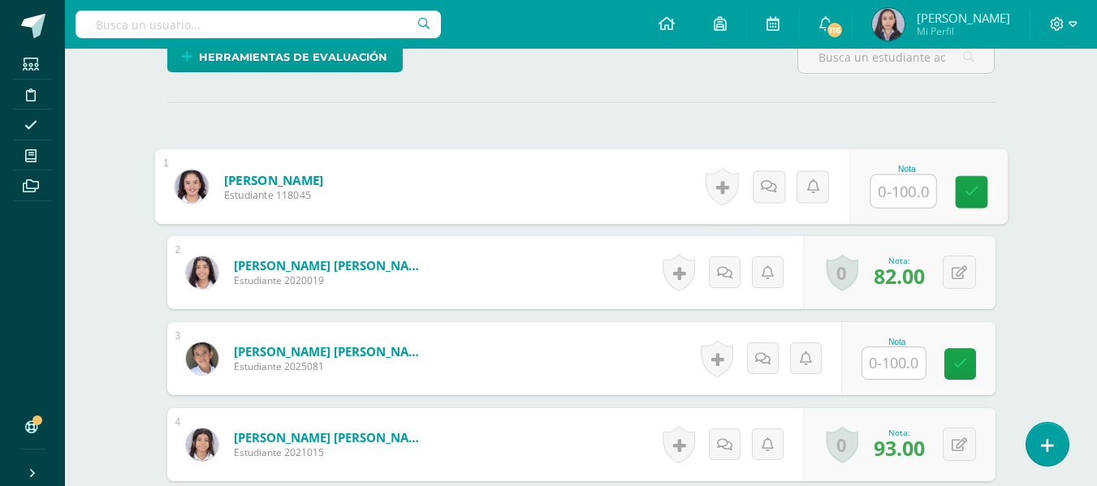
click at [893, 203] on input "text" at bounding box center [903, 191] width 65 height 32
type input "100"
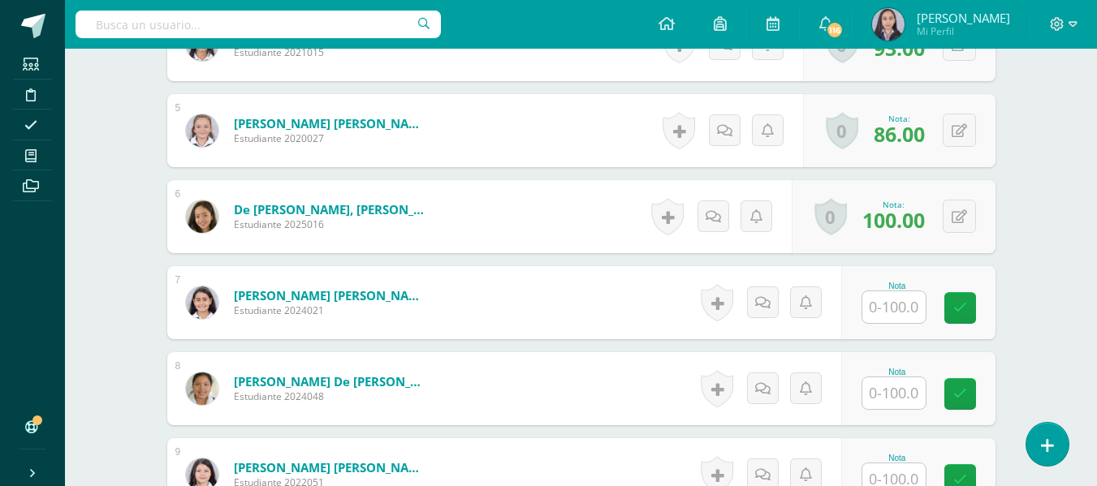
scroll to position [836, 0]
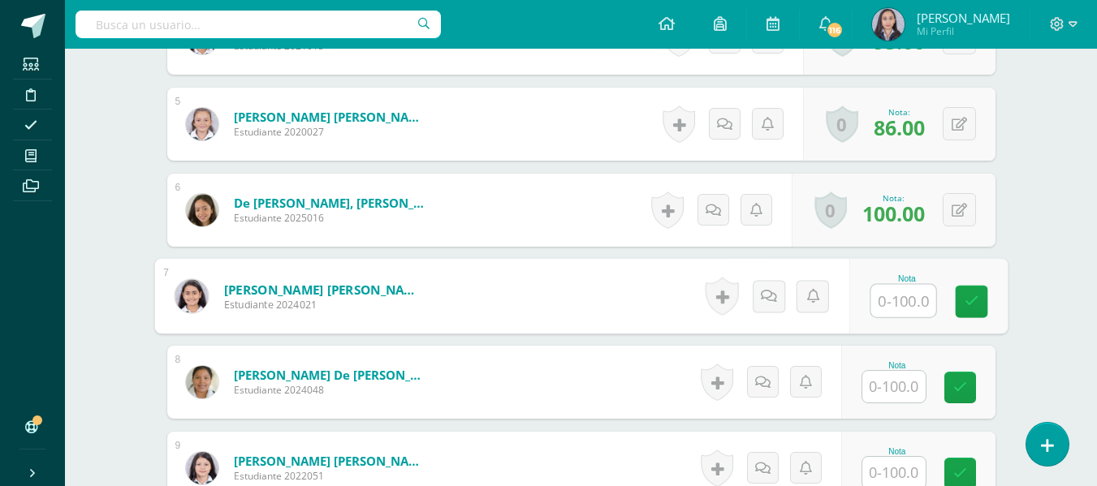
click at [903, 305] on input "text" at bounding box center [903, 301] width 65 height 32
type input "0"
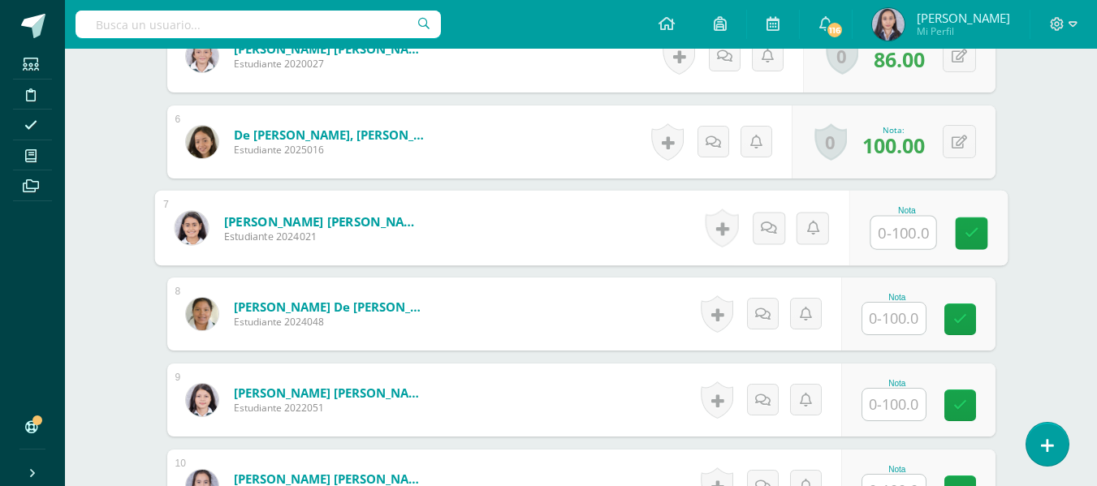
scroll to position [999, 0]
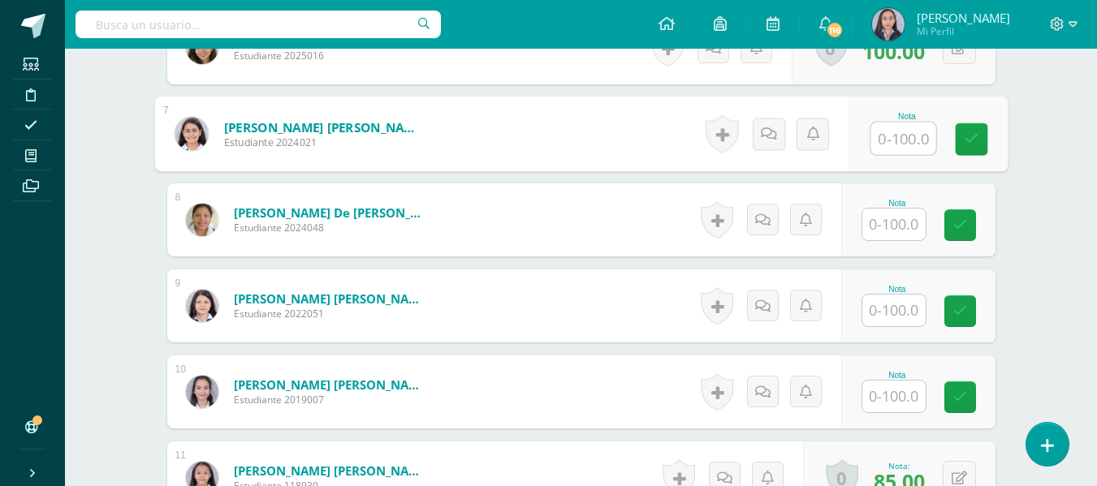
click at [906, 306] on input "text" at bounding box center [893, 311] width 63 height 32
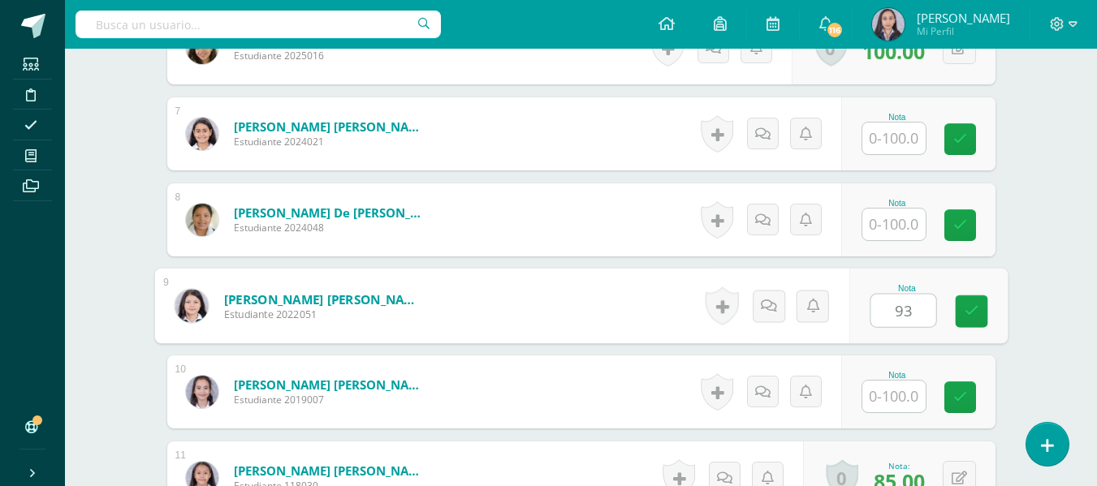
type input "93"
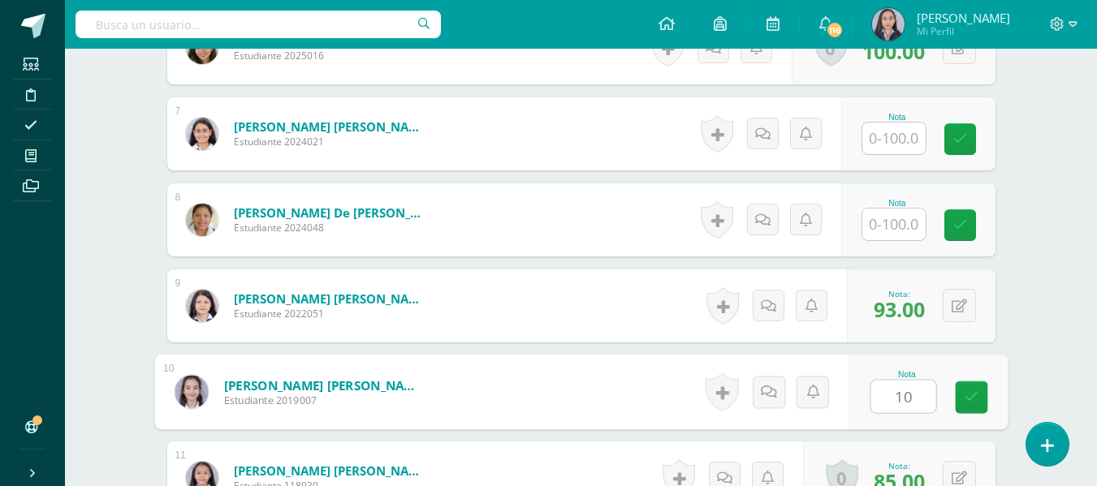
type input "100"
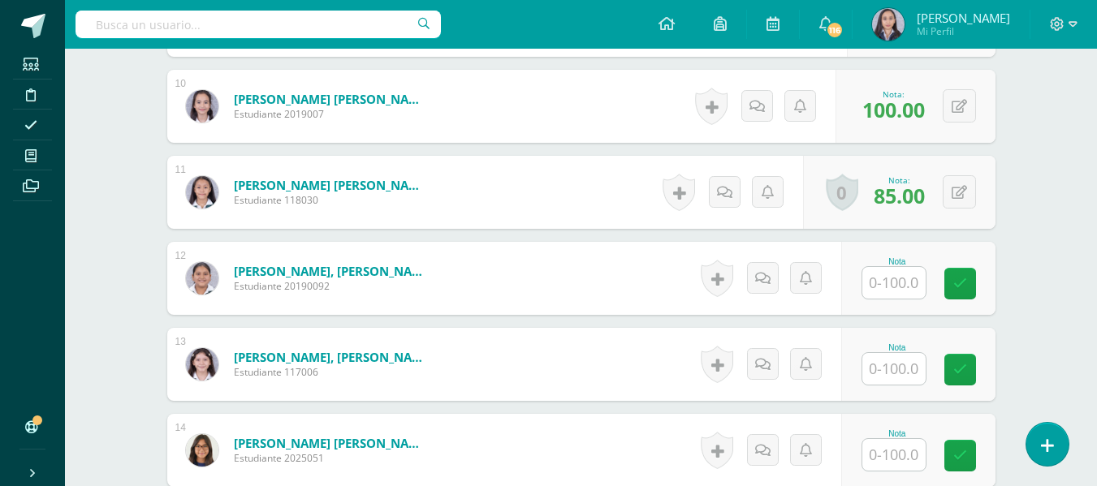
scroll to position [1324, 0]
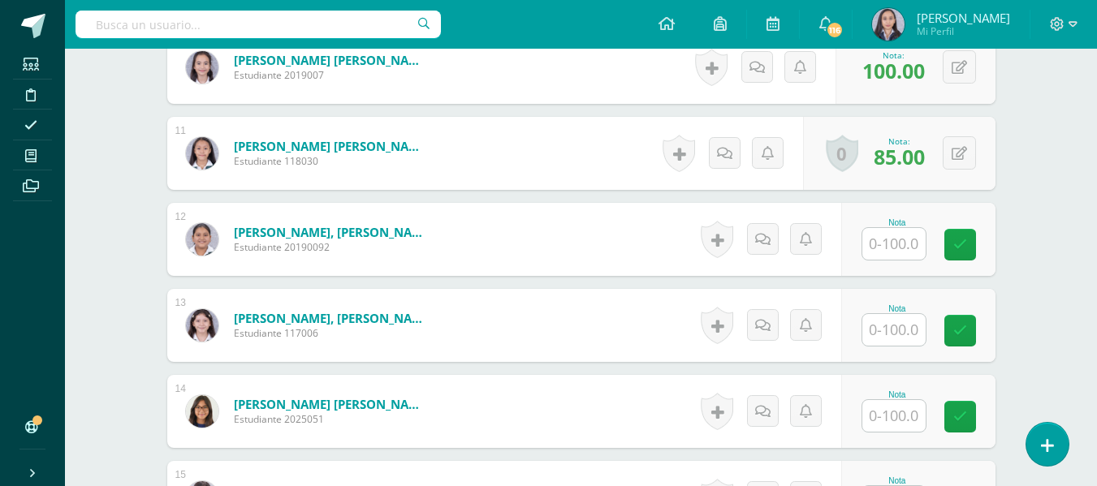
click at [903, 249] on input "text" at bounding box center [893, 244] width 63 height 32
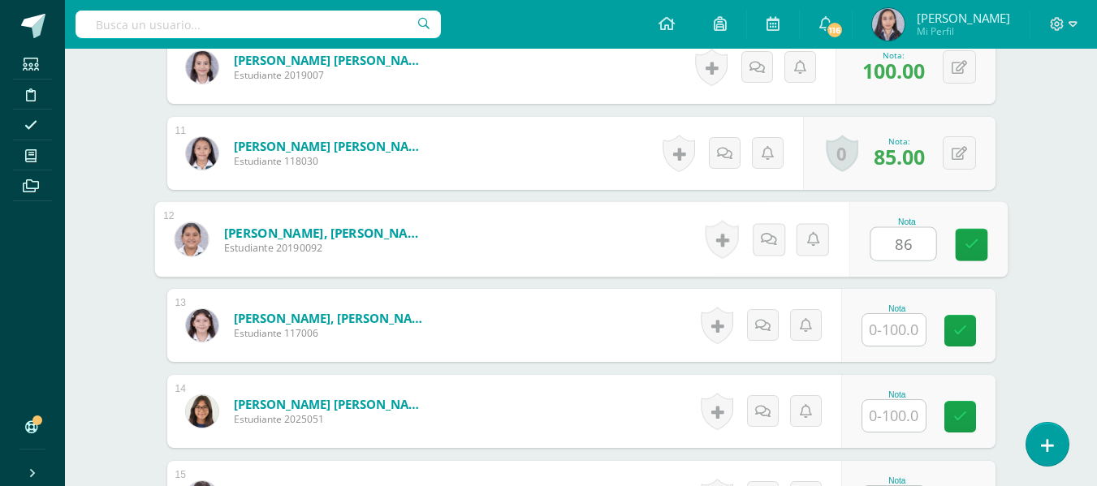
type input "86"
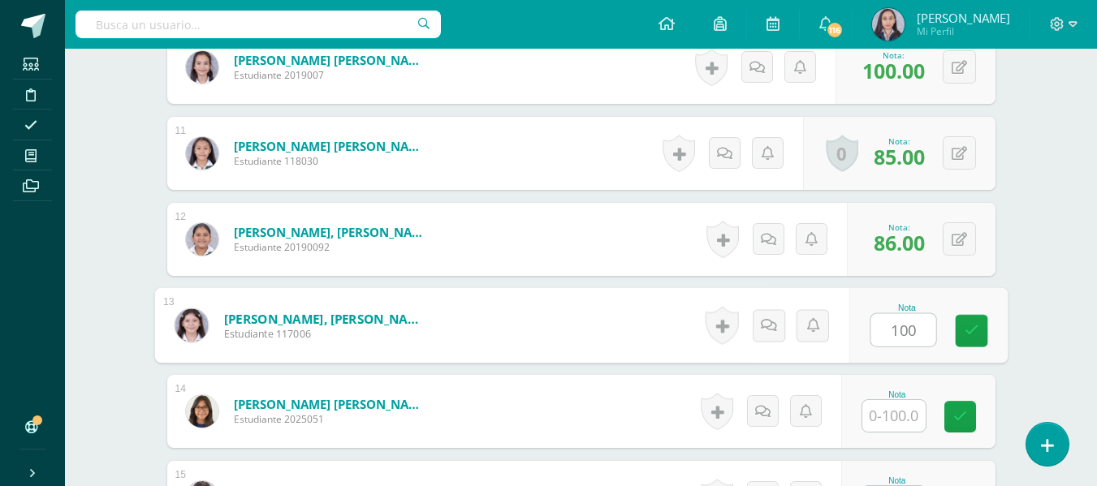
type input "100"
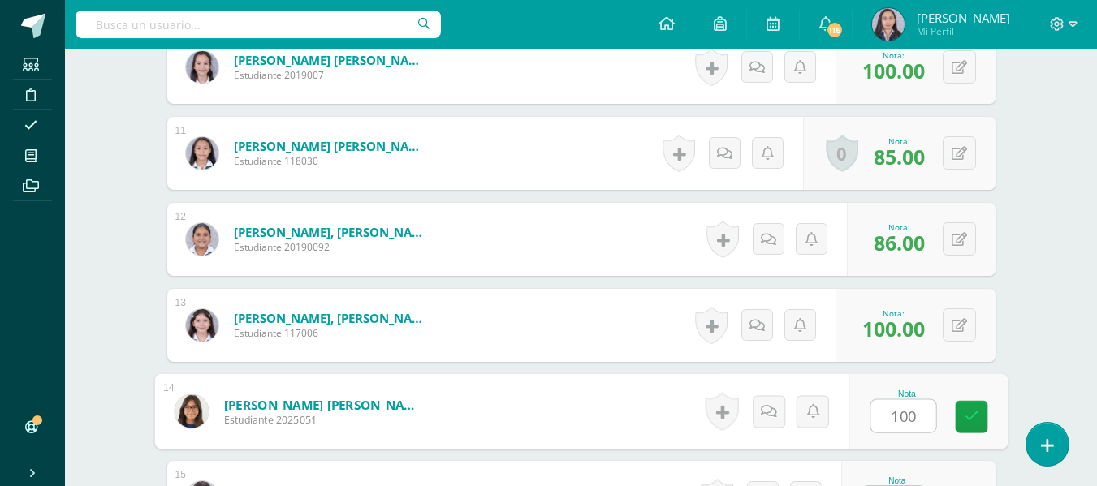
type input "100"
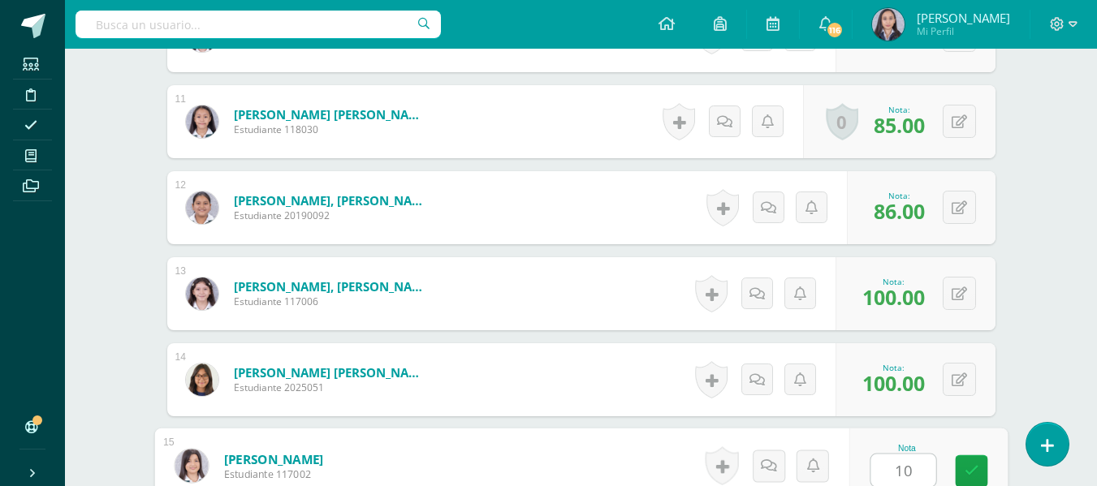
type input "100"
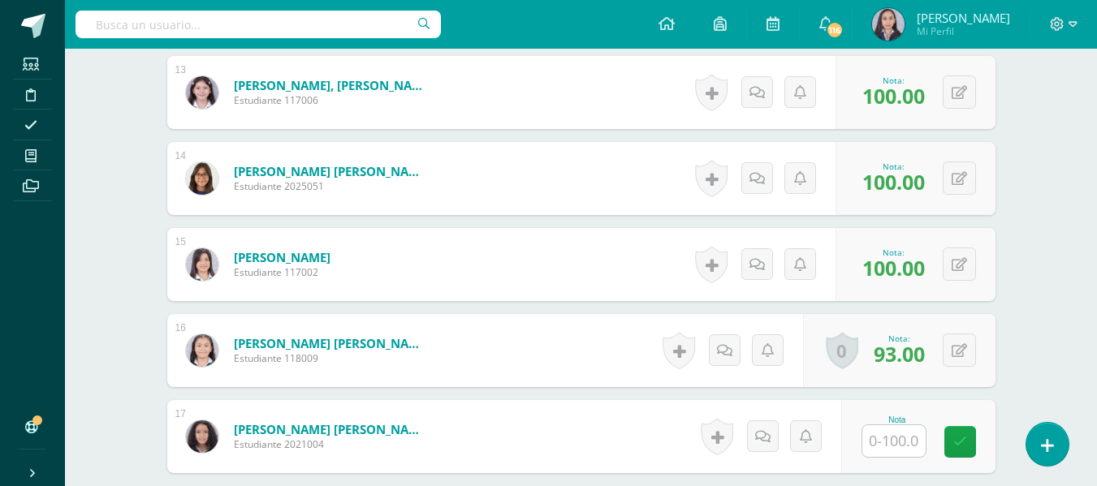
scroll to position [1599, 0]
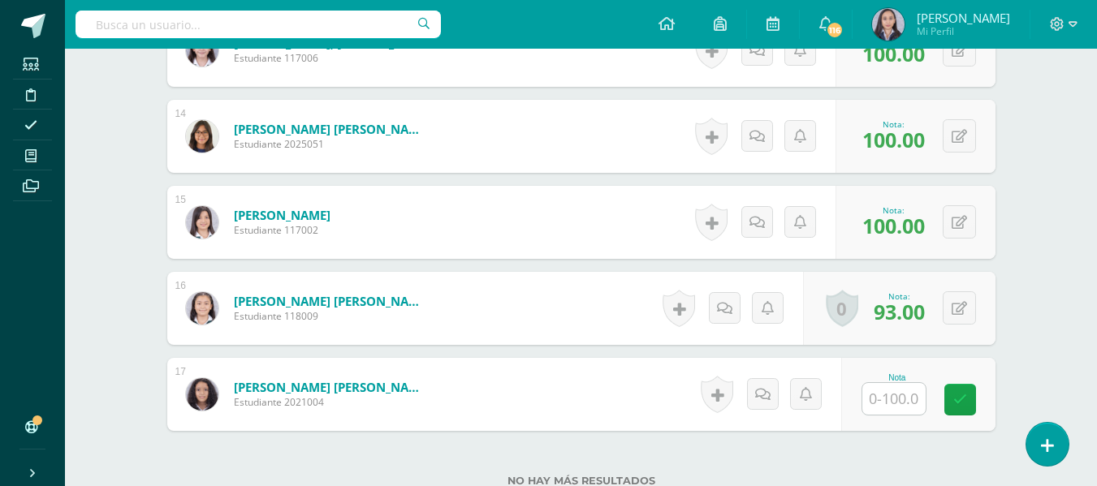
click at [914, 389] on input "text" at bounding box center [893, 399] width 63 height 32
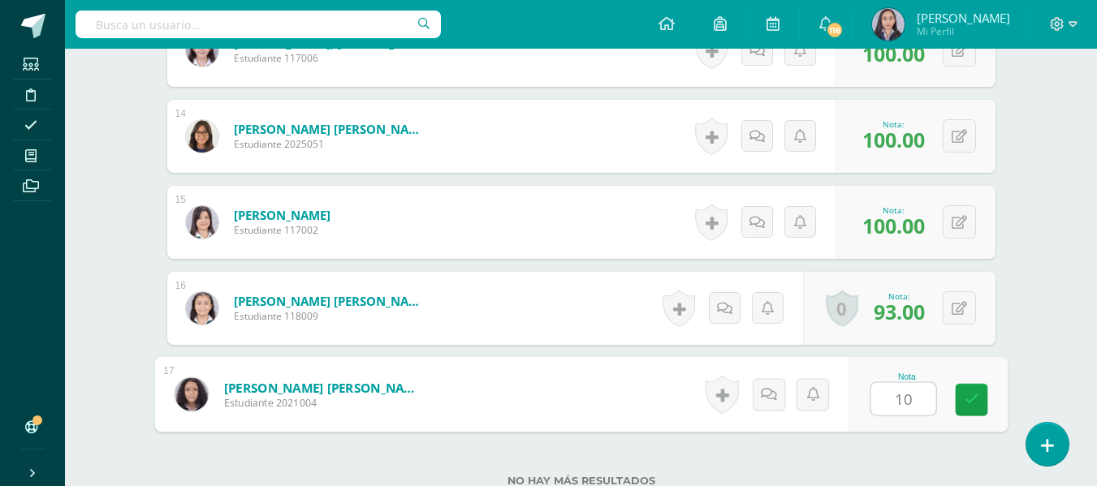
type input "100"
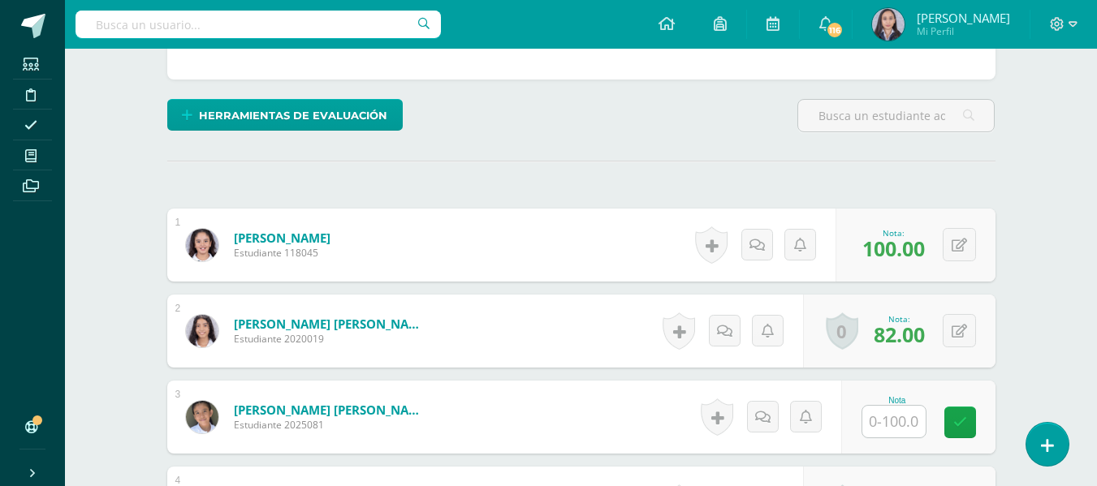
scroll to position [300, 0]
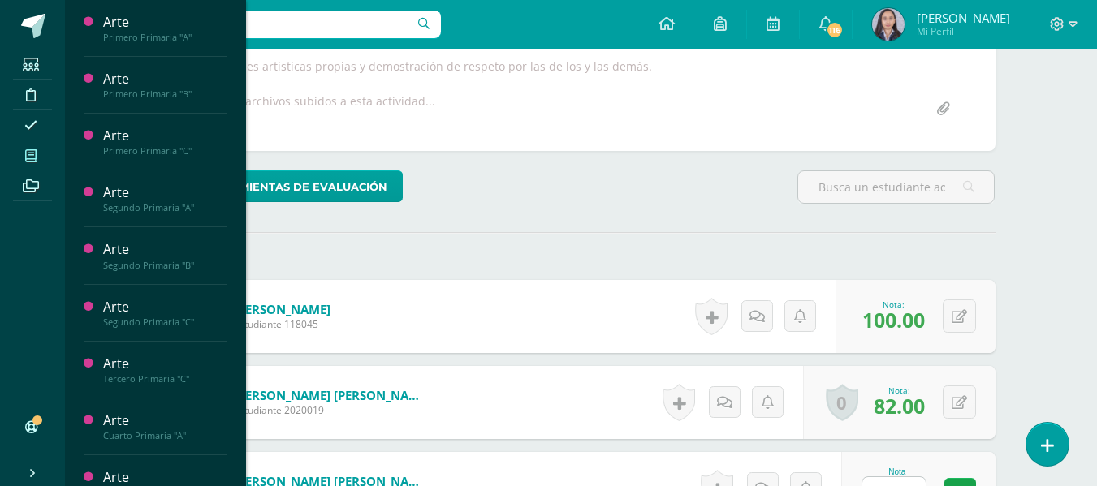
click at [24, 161] on span at bounding box center [31, 156] width 37 height 22
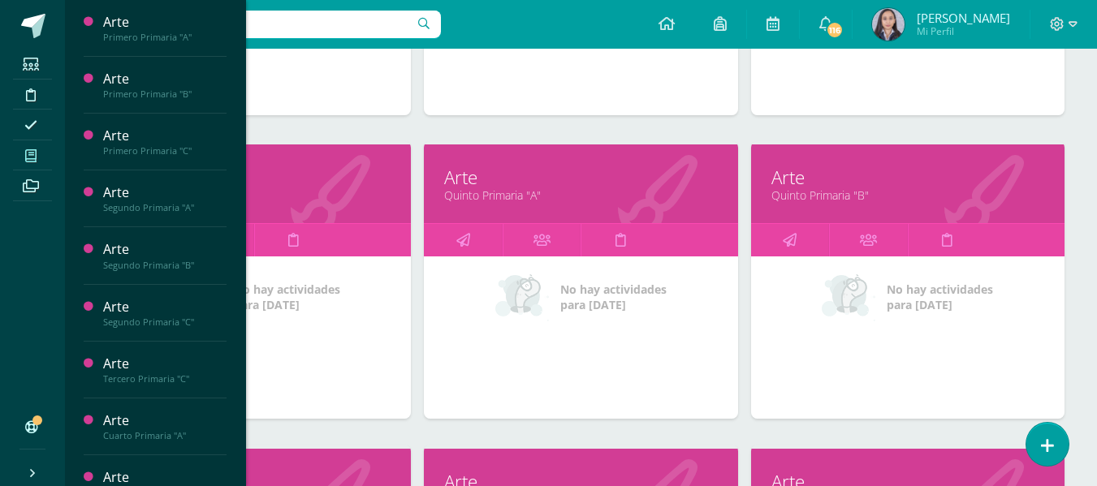
scroll to position [1075, 0]
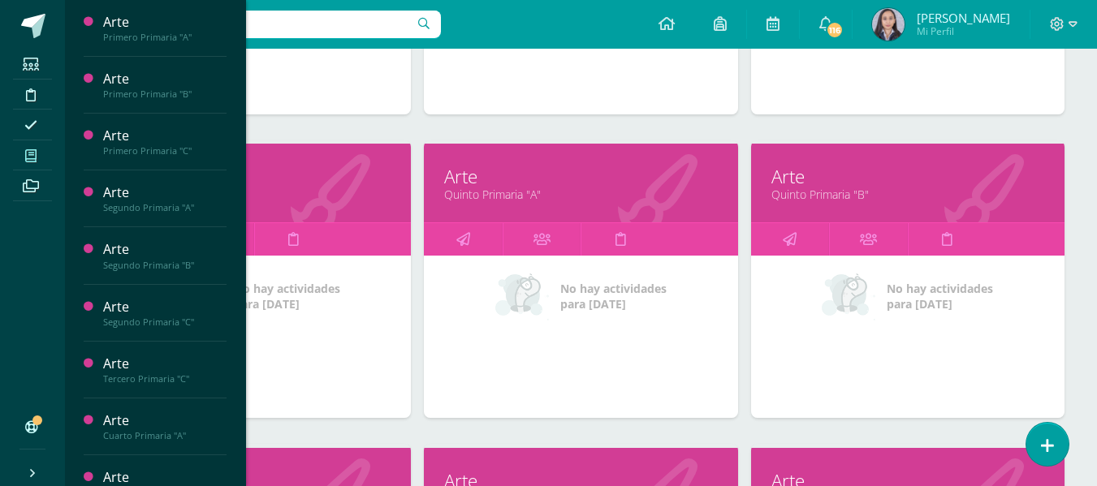
click at [465, 199] on link "Quinto Primaria "A"" at bounding box center [580, 194] width 273 height 15
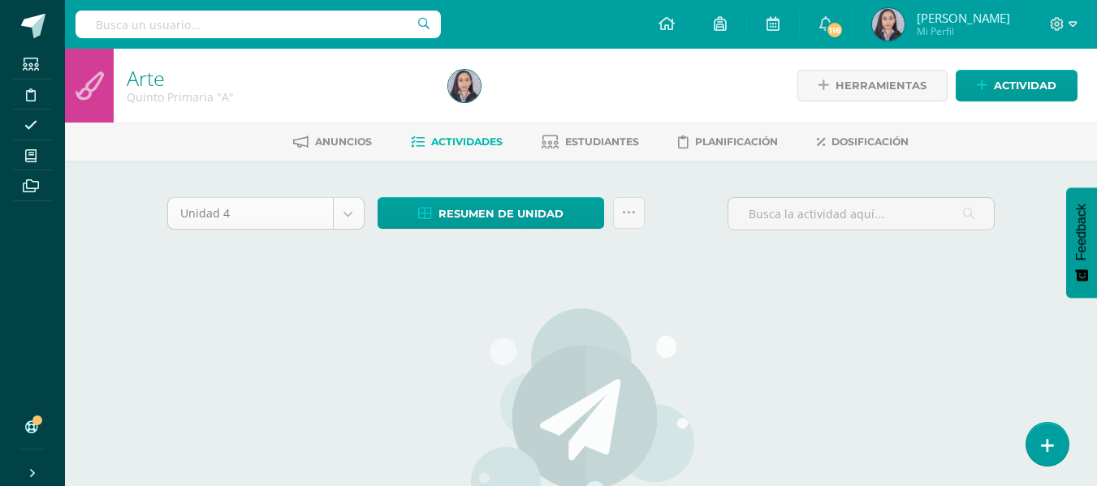
click at [359, 213] on body "Estudiantes Disciplina Asistencia Mis cursos Archivos Soporte Ayuda Reportar un…" at bounding box center [548, 351] width 1097 height 702
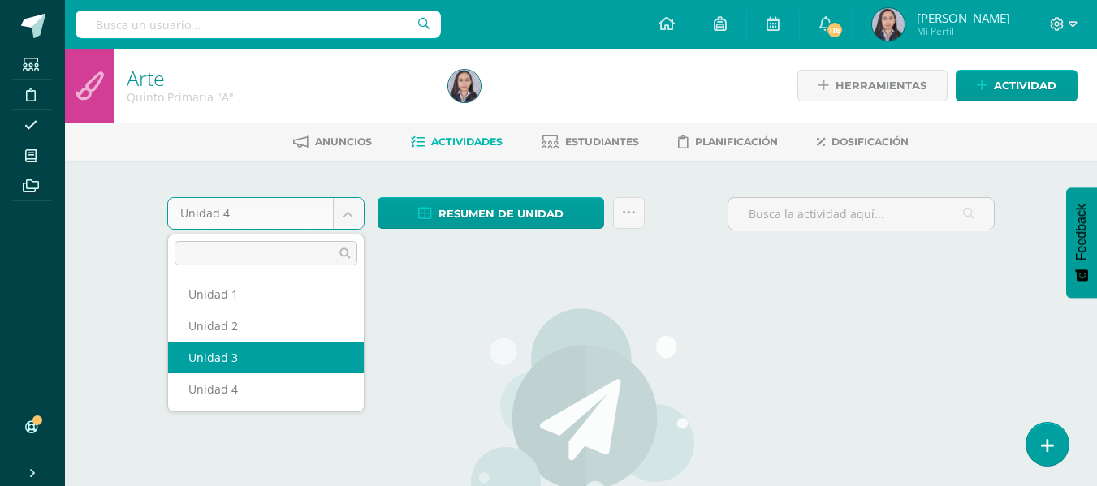
select select "Unidad 3"
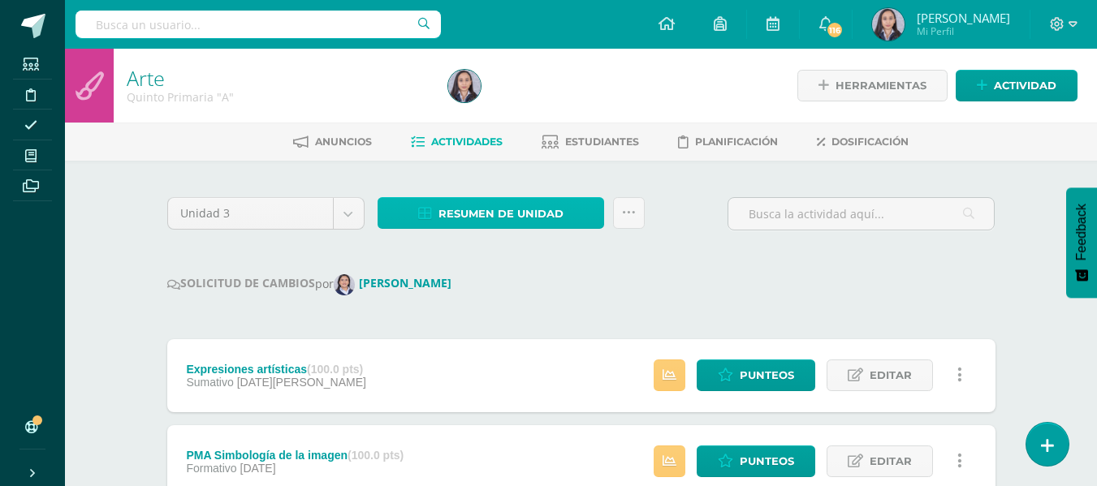
click at [525, 224] on span "Resumen de unidad" at bounding box center [501, 214] width 125 height 30
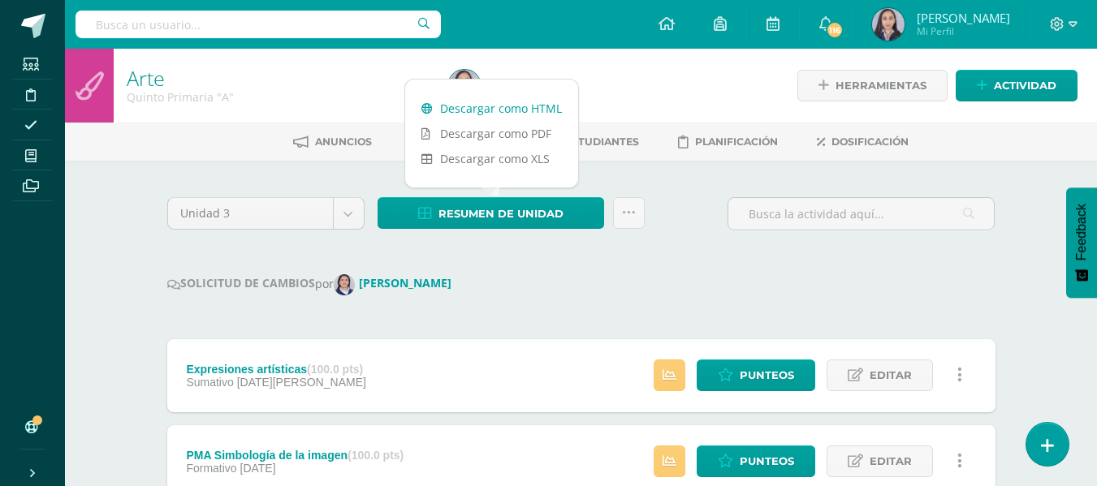
click at [498, 115] on link "Descargar como HTML" at bounding box center [491, 108] width 173 height 25
